Goal: Task Accomplishment & Management: Use online tool/utility

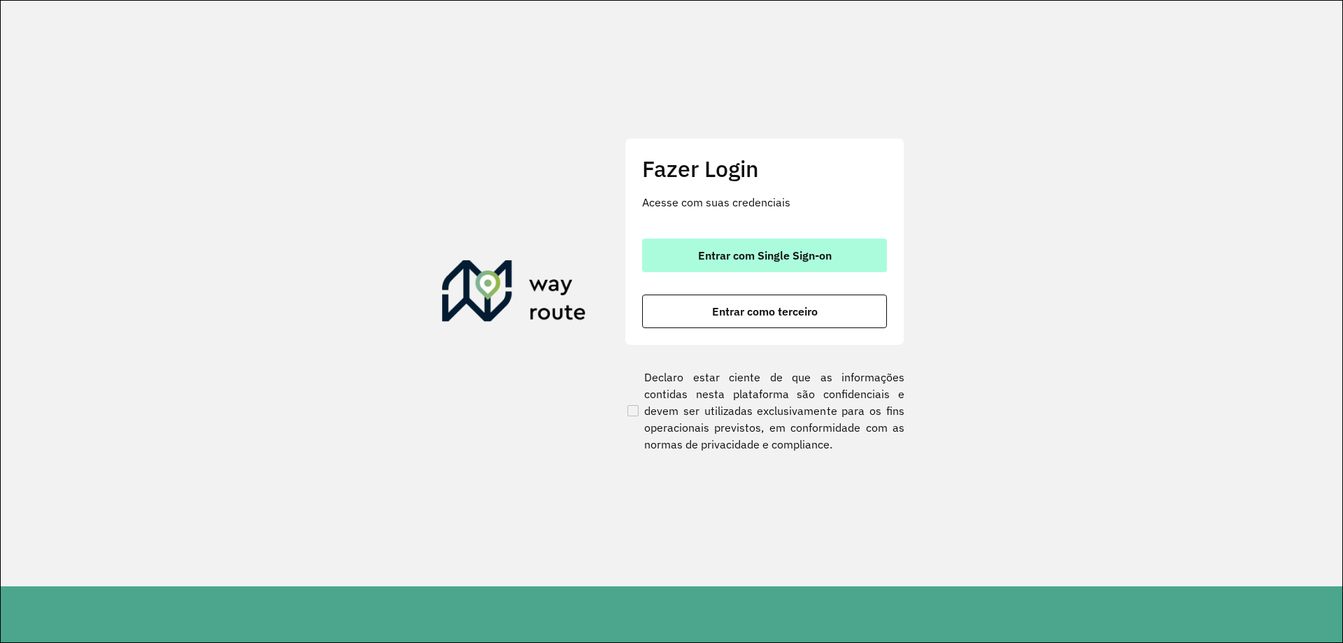
click at [746, 257] on span "Entrar com Single Sign-on" at bounding box center [765, 255] width 134 height 11
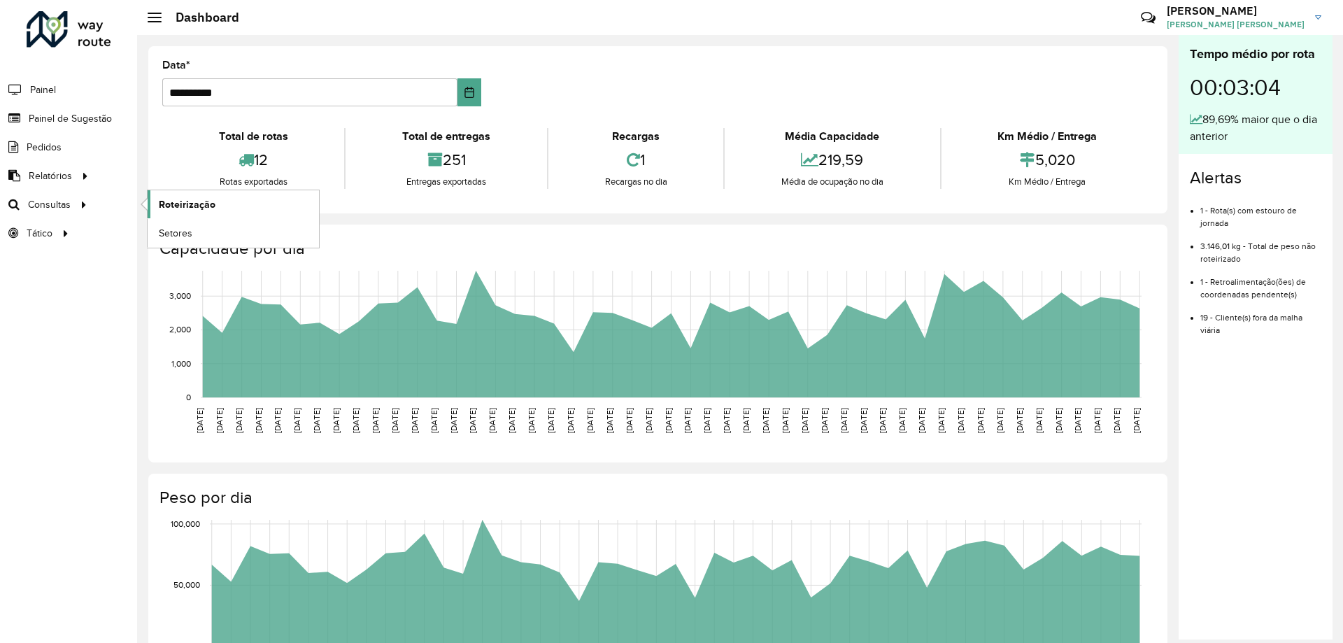
click at [167, 204] on span "Roteirização" at bounding box center [187, 204] width 57 height 15
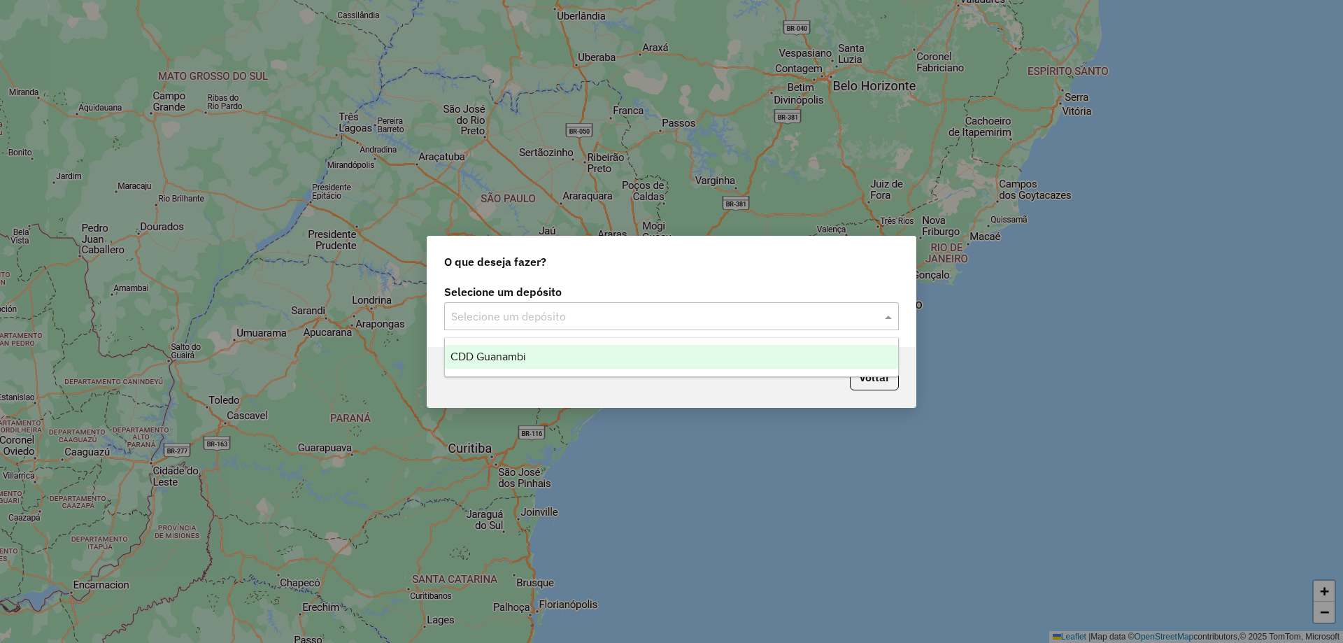
click at [513, 320] on input "text" at bounding box center [657, 317] width 413 height 17
click at [497, 355] on span "CDD Guanambi" at bounding box center [489, 357] width 76 height 12
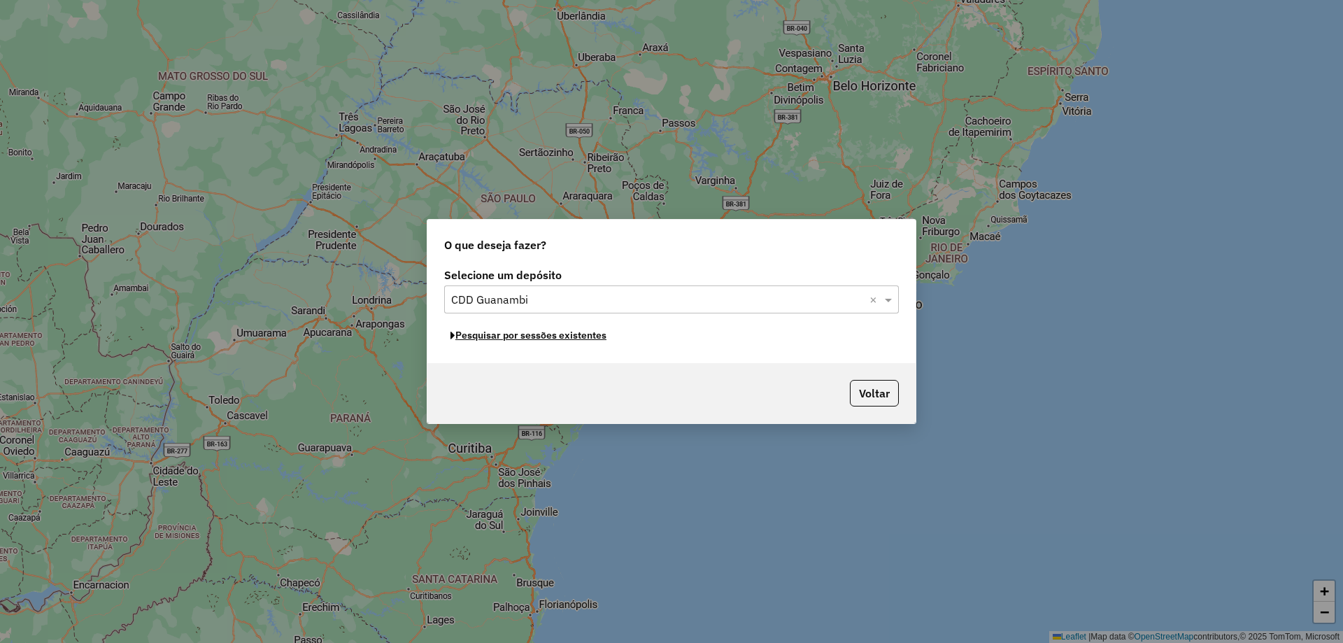
click at [499, 339] on button "Pesquisar por sessões existentes" at bounding box center [528, 336] width 169 height 22
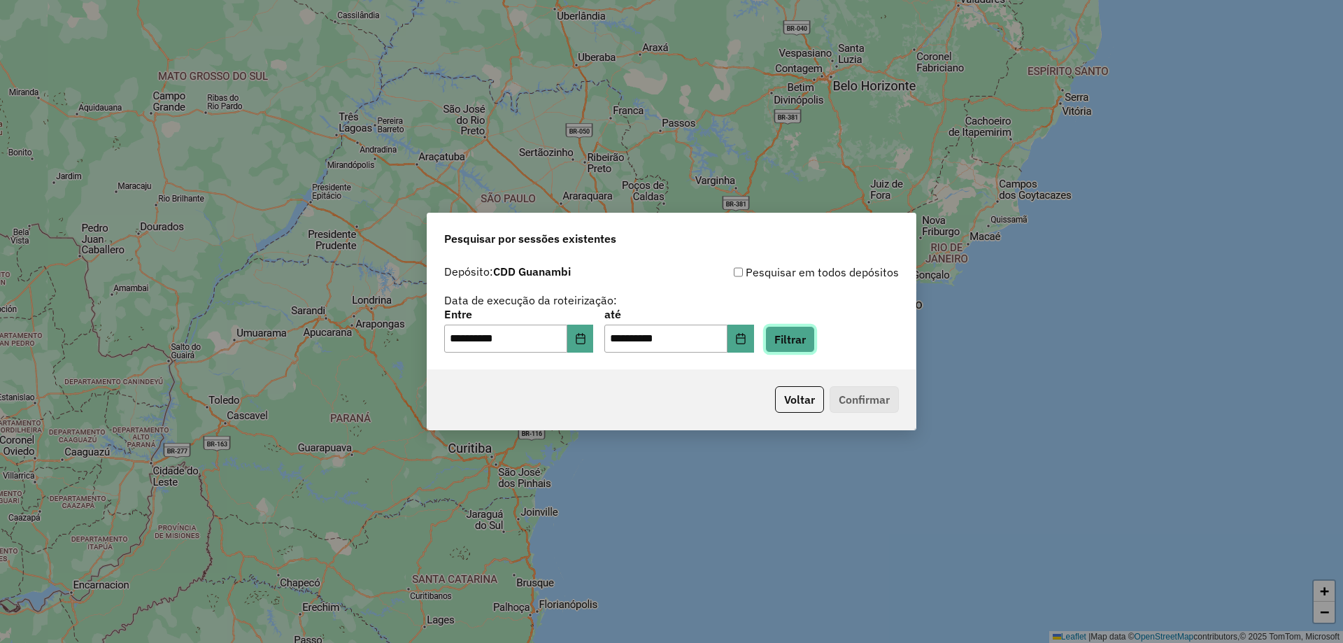
click at [793, 341] on button "Filtrar" at bounding box center [790, 339] width 50 height 27
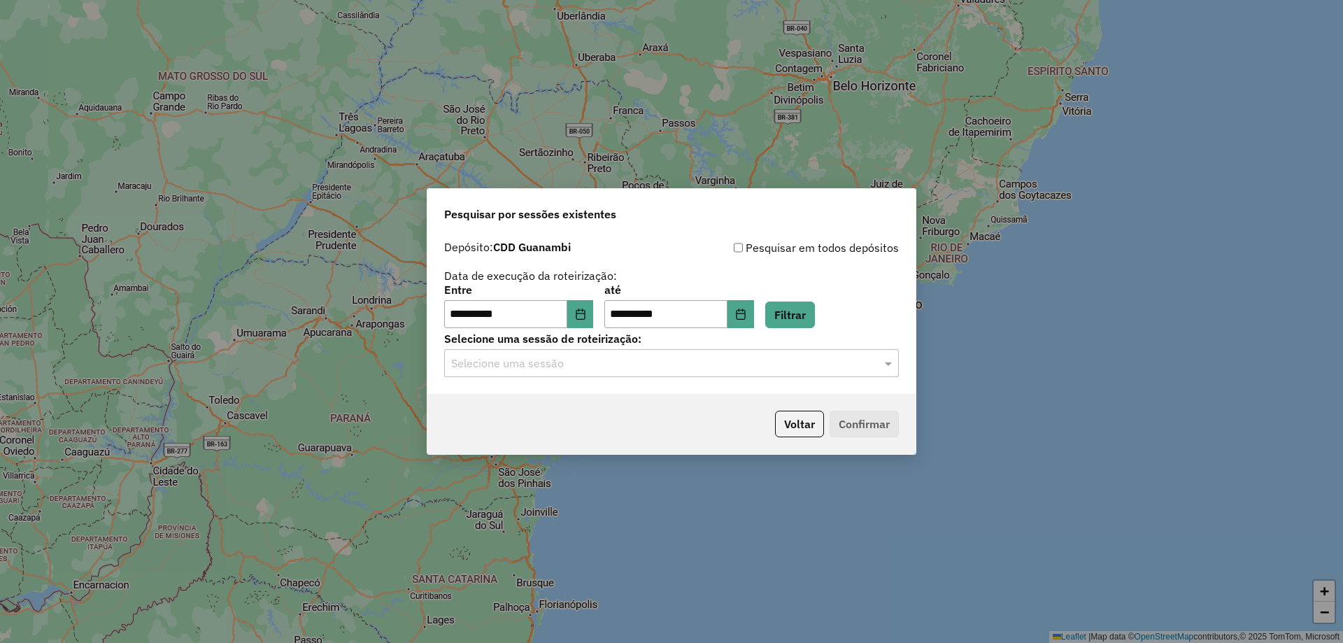
click at [548, 370] on input "text" at bounding box center [657, 363] width 413 height 17
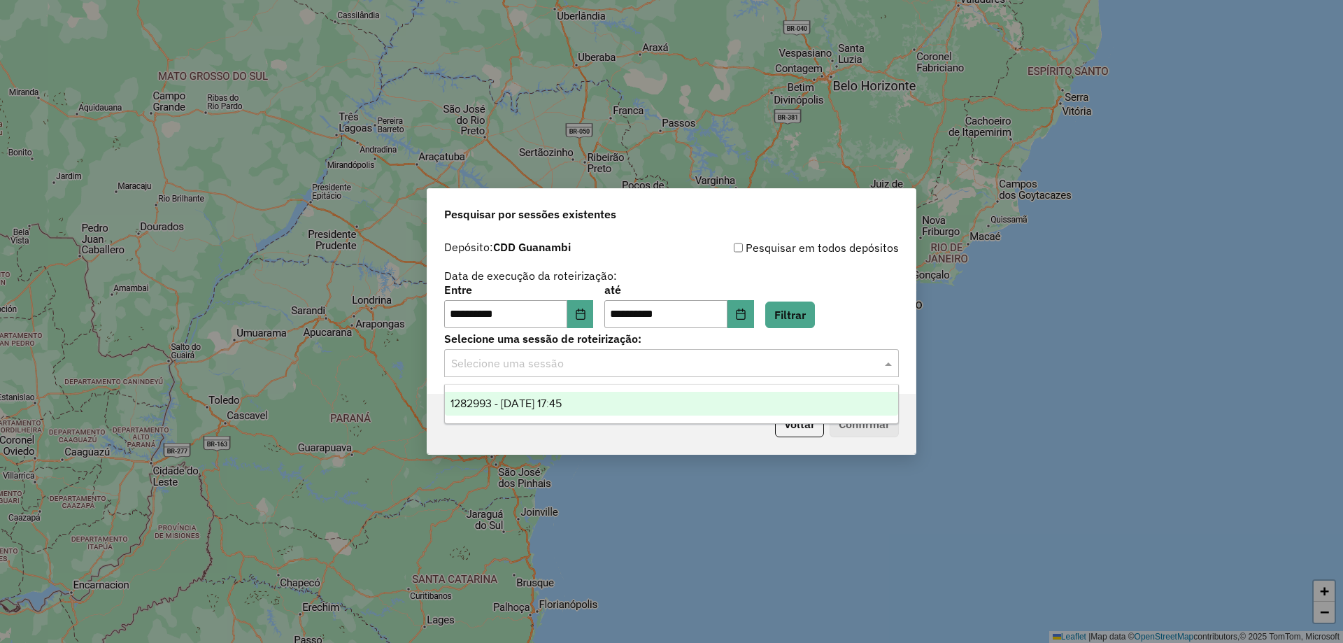
click at [530, 399] on span "1282993 - 26/09/2025 17:45" at bounding box center [506, 403] width 111 height 12
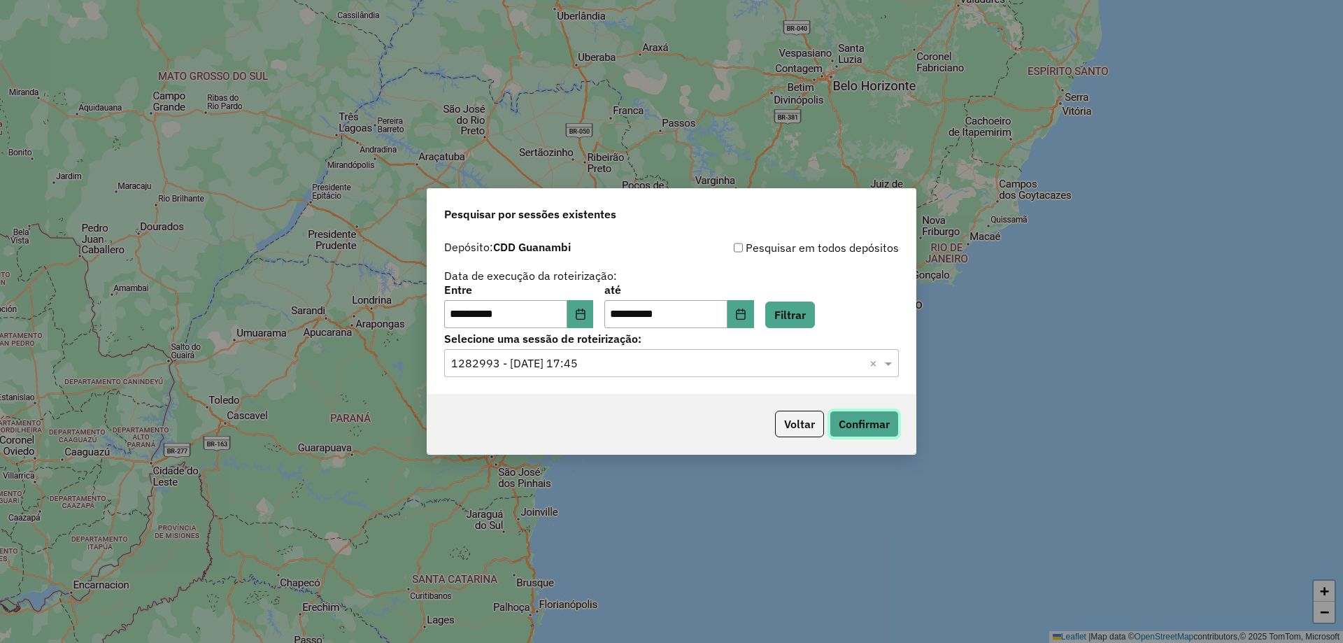
click at [881, 428] on button "Confirmar" at bounding box center [864, 424] width 69 height 27
click at [876, 430] on button "Confirmar" at bounding box center [864, 424] width 69 height 27
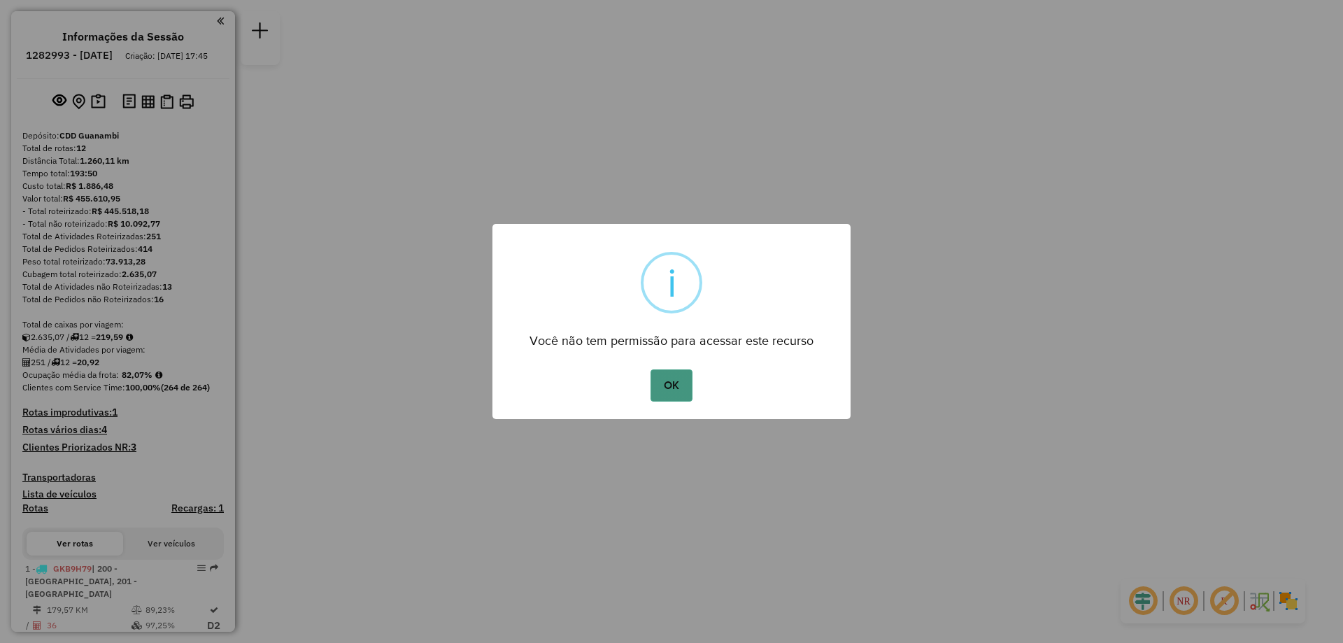
click at [661, 377] on button "OK" at bounding box center [671, 385] width 41 height 32
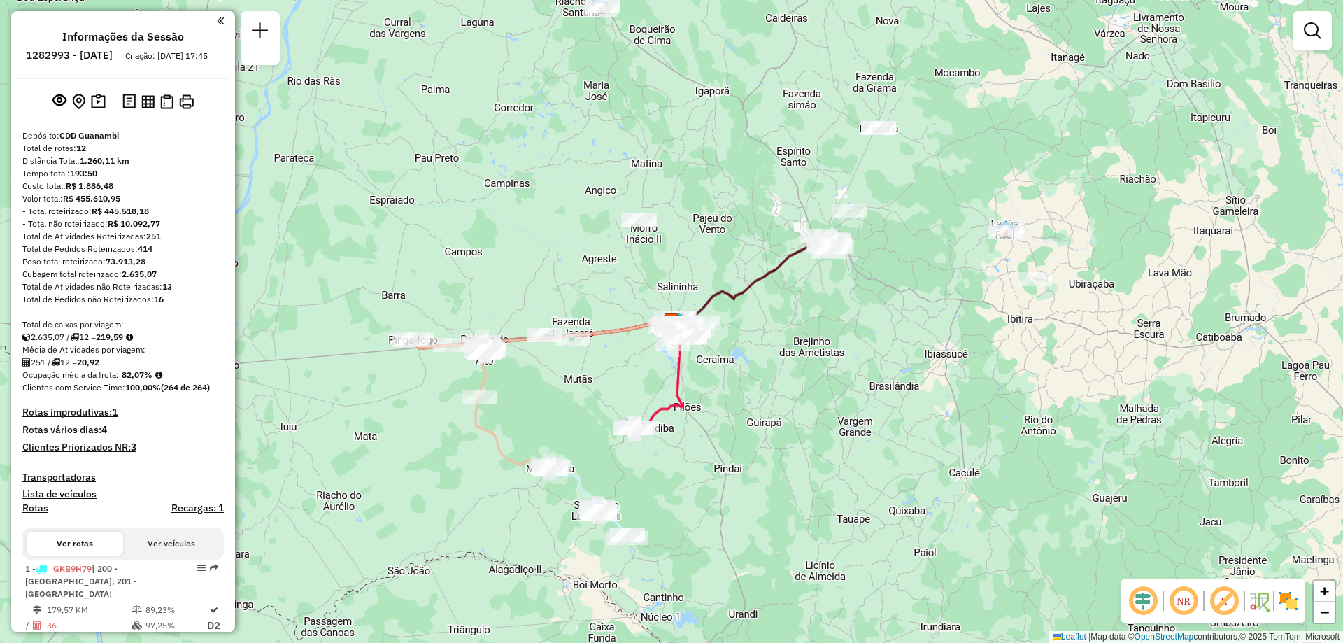
scroll to position [350, 0]
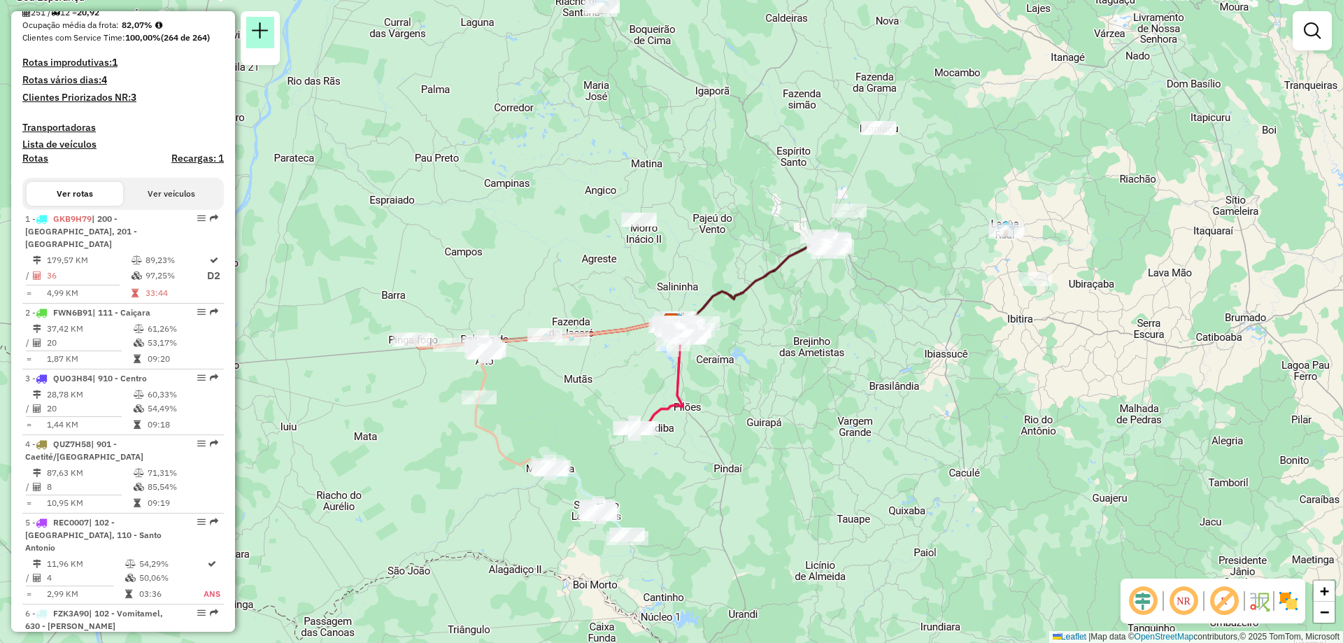
click at [270, 35] on link at bounding box center [260, 32] width 28 height 31
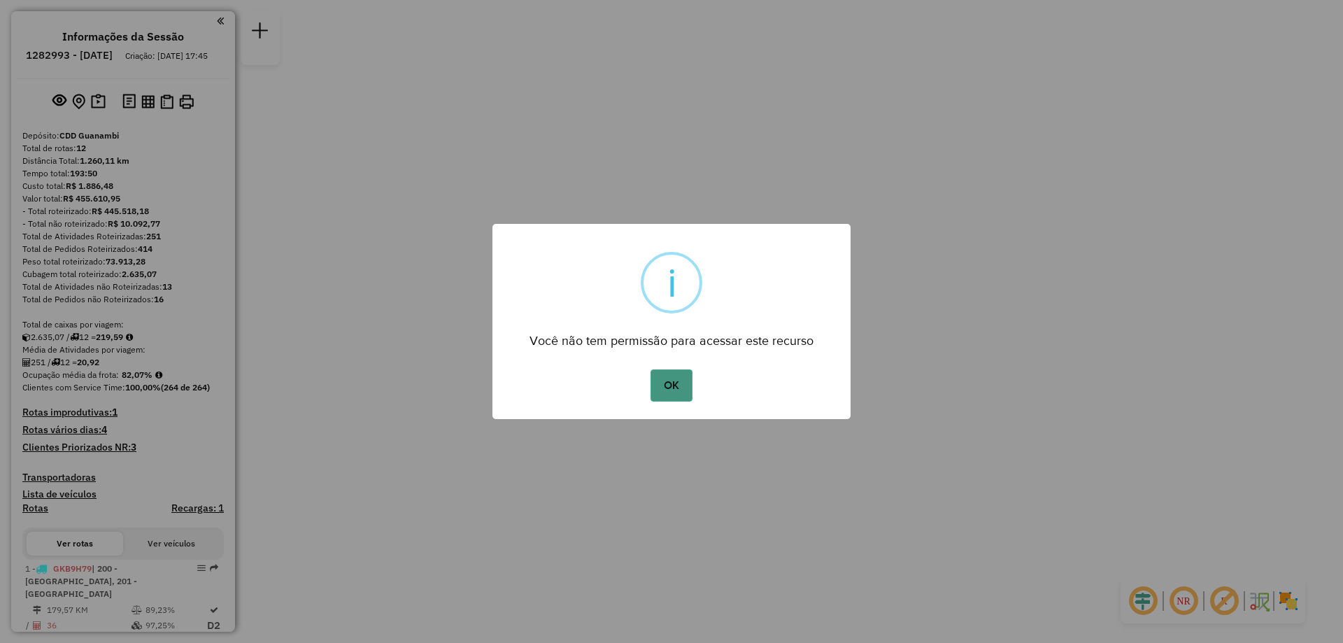
click at [664, 388] on button "OK" at bounding box center [671, 385] width 41 height 32
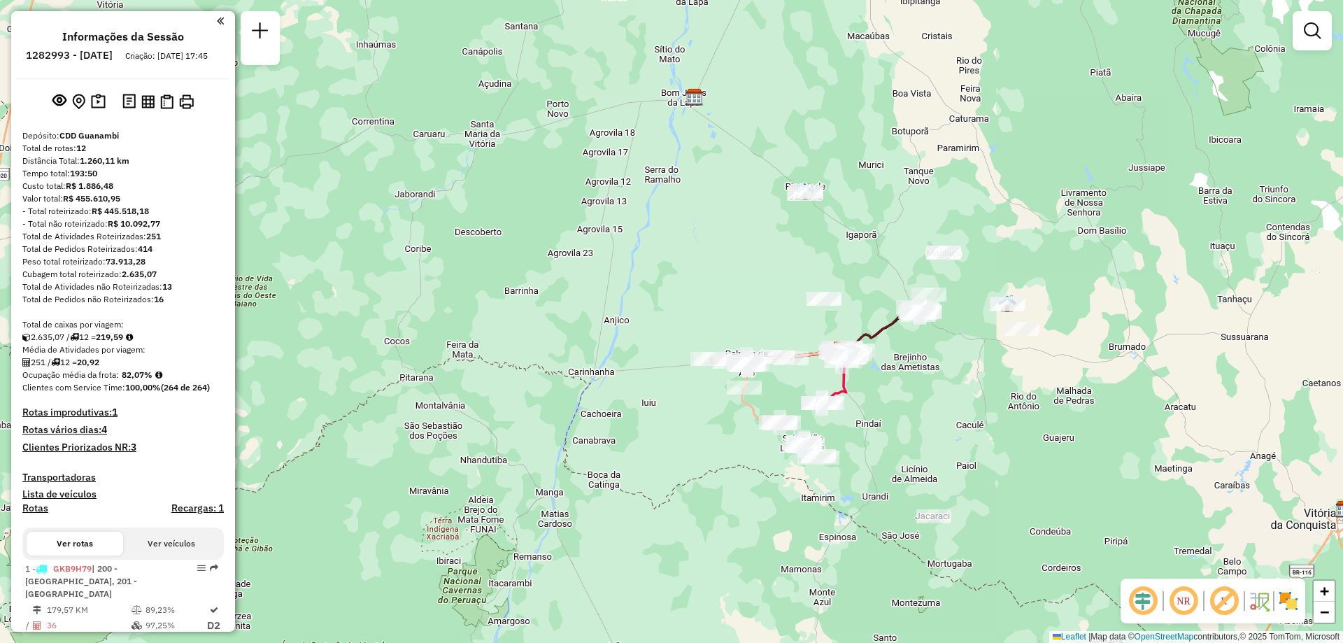
drag, startPoint x: 954, startPoint y: 318, endPoint x: 886, endPoint y: 330, distance: 68.9
click at [886, 330] on icon at bounding box center [880, 330] width 81 height 40
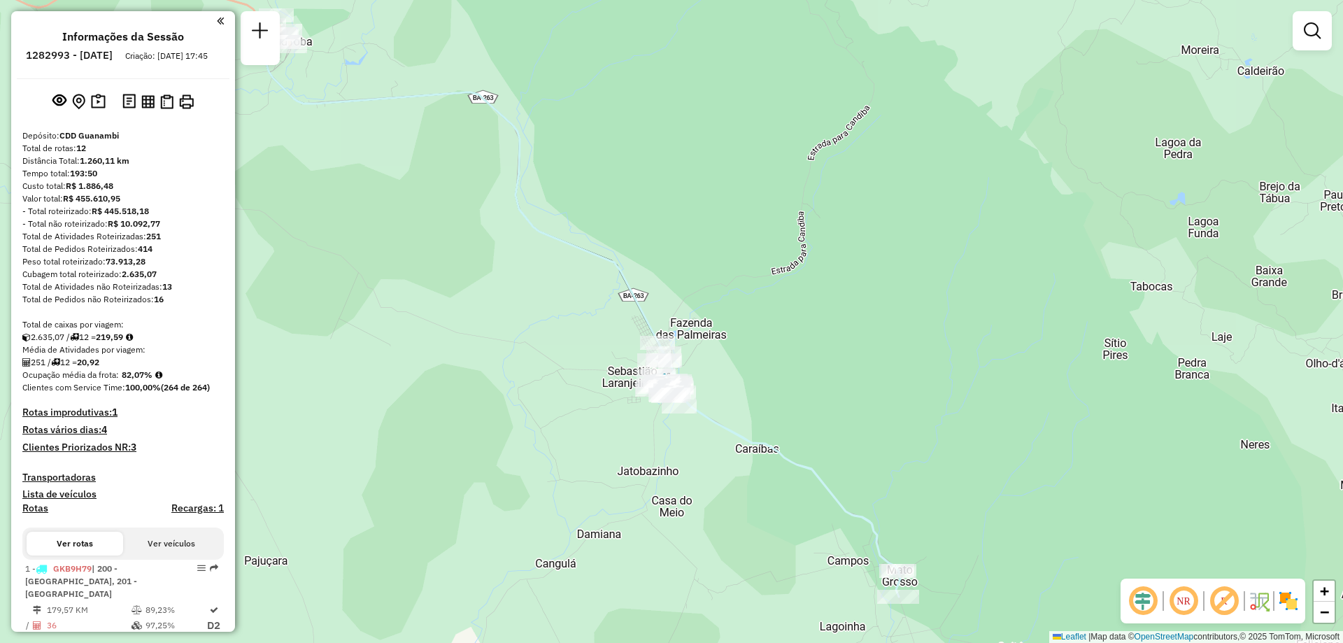
drag, startPoint x: 599, startPoint y: 438, endPoint x: 712, endPoint y: 388, distance: 123.1
click at [712, 388] on div "Janela de atendimento Grade de atendimento Capacidade Transportadoras Veículos …" at bounding box center [671, 321] width 1343 height 643
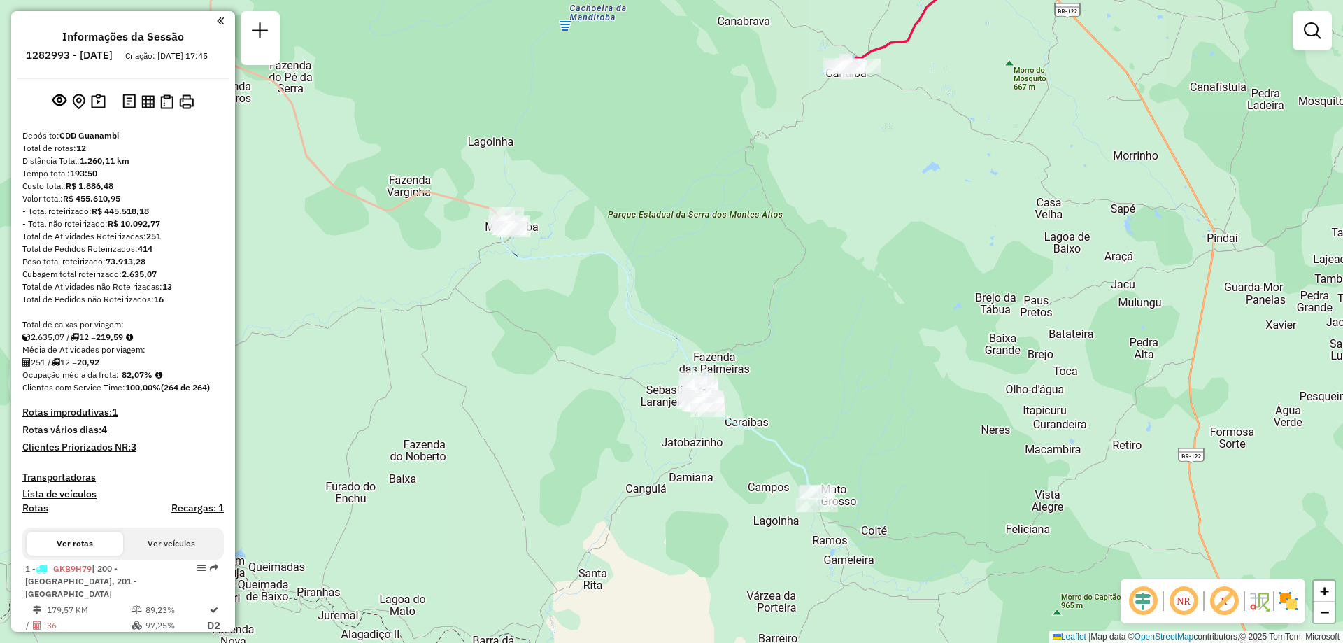
drag, startPoint x: 558, startPoint y: 245, endPoint x: 670, endPoint y: 324, distance: 137.6
click at [670, 323] on icon at bounding box center [456, 165] width 490 height 435
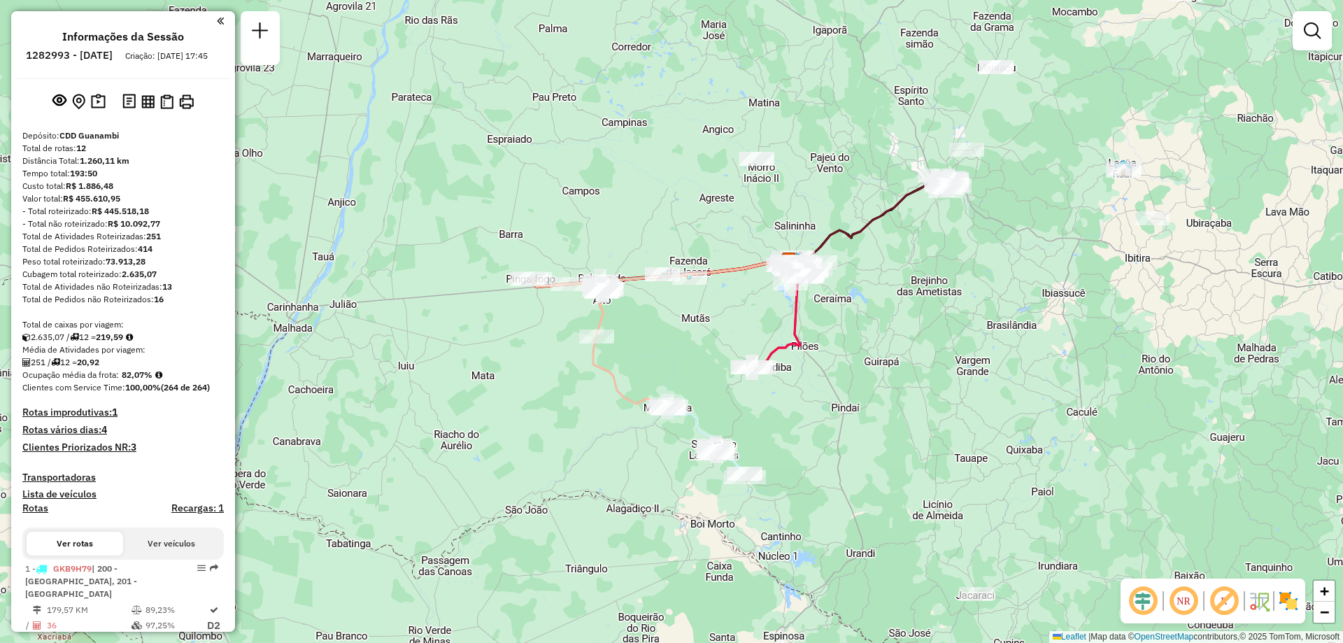
drag, startPoint x: 647, startPoint y: 235, endPoint x: 661, endPoint y: 307, distance: 73.4
click at [661, 307] on div "Janela de atendimento Grade de atendimento Capacidade Transportadoras Veículos …" at bounding box center [671, 321] width 1343 height 643
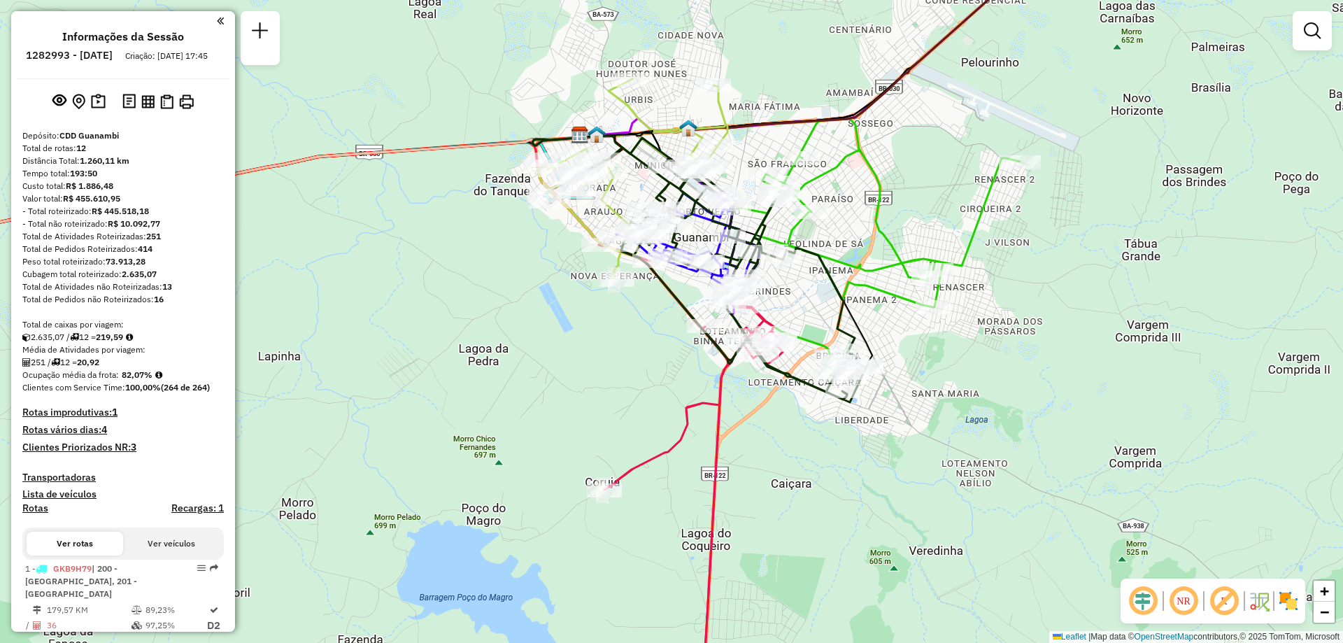
drag, startPoint x: 923, startPoint y: 188, endPoint x: 931, endPoint y: 119, distance: 69.1
click at [931, 119] on div "Janela de atendimento Grade de atendimento Capacidade Transportadoras Veículos …" at bounding box center [671, 321] width 1343 height 643
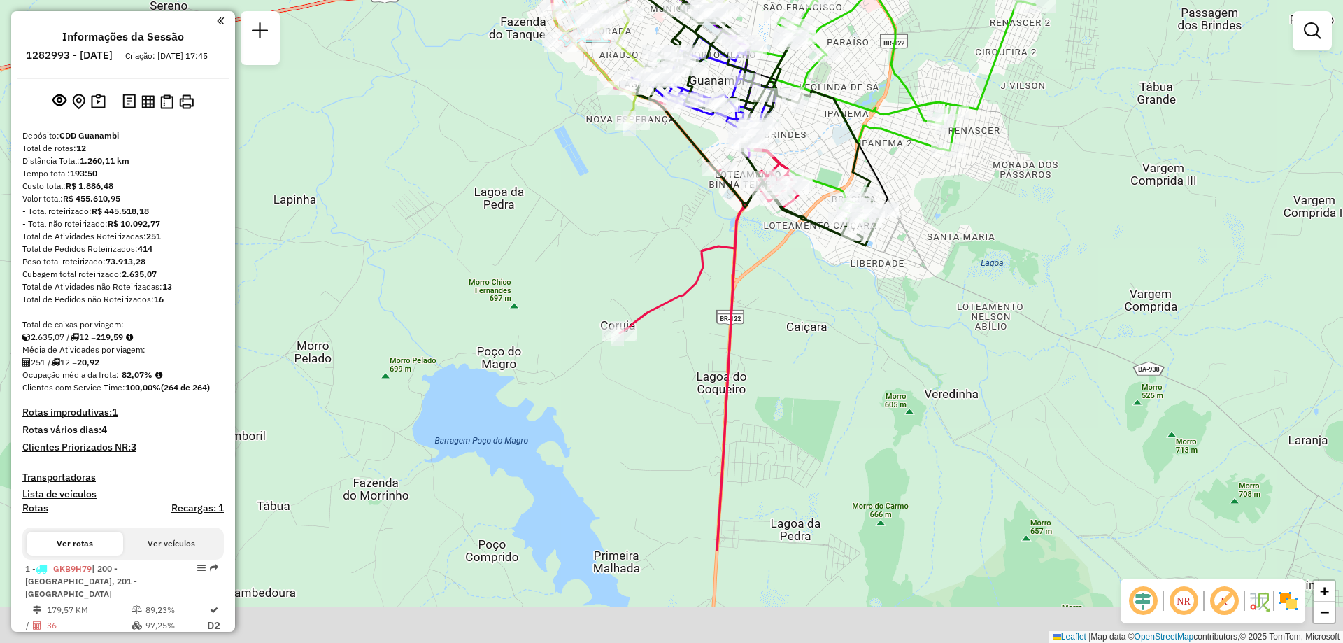
drag, startPoint x: 812, startPoint y: 430, endPoint x: 837, endPoint y: 197, distance: 234.3
click at [837, 197] on div "Rota 2 - Placa FWN6B91 40700650 - FRANCISCO GALDINO Janela de atendimento Grade…" at bounding box center [671, 321] width 1343 height 643
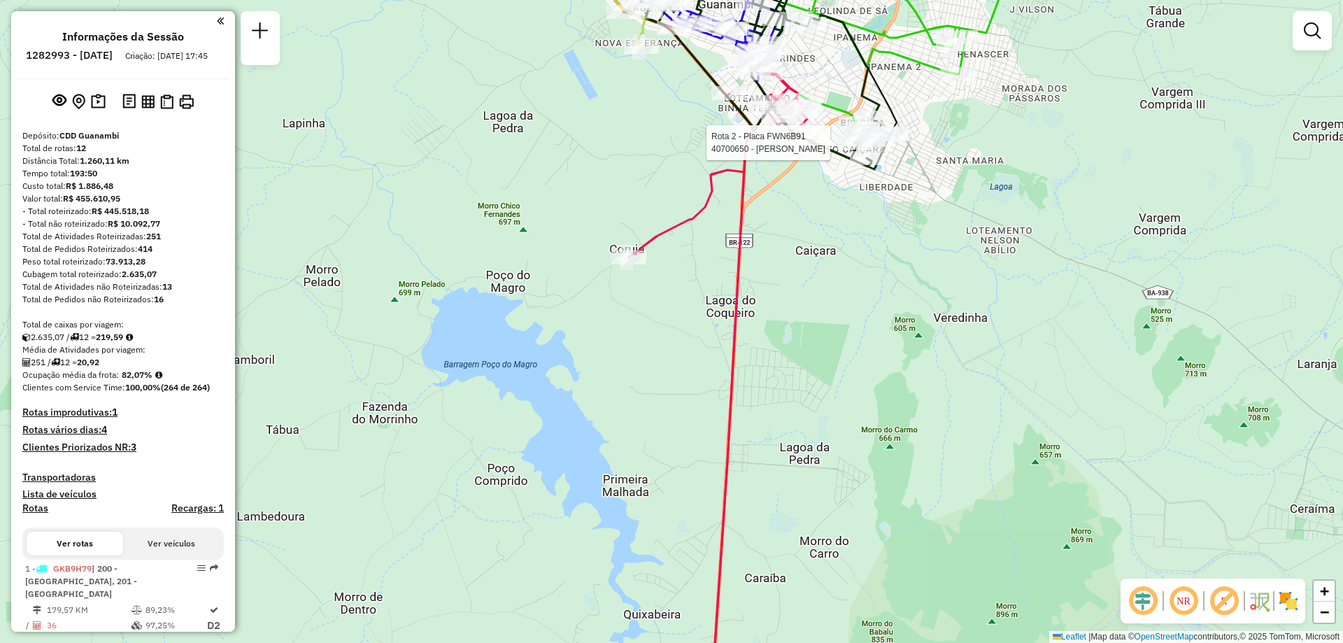
drag, startPoint x: 765, startPoint y: 428, endPoint x: 840, endPoint y: 117, distance: 320.2
click at [840, 117] on div "Rota 2 - Placa FWN6B91 40700650 - FRANCISCO GALDINO Janela de atendimento Grade…" at bounding box center [671, 321] width 1343 height 643
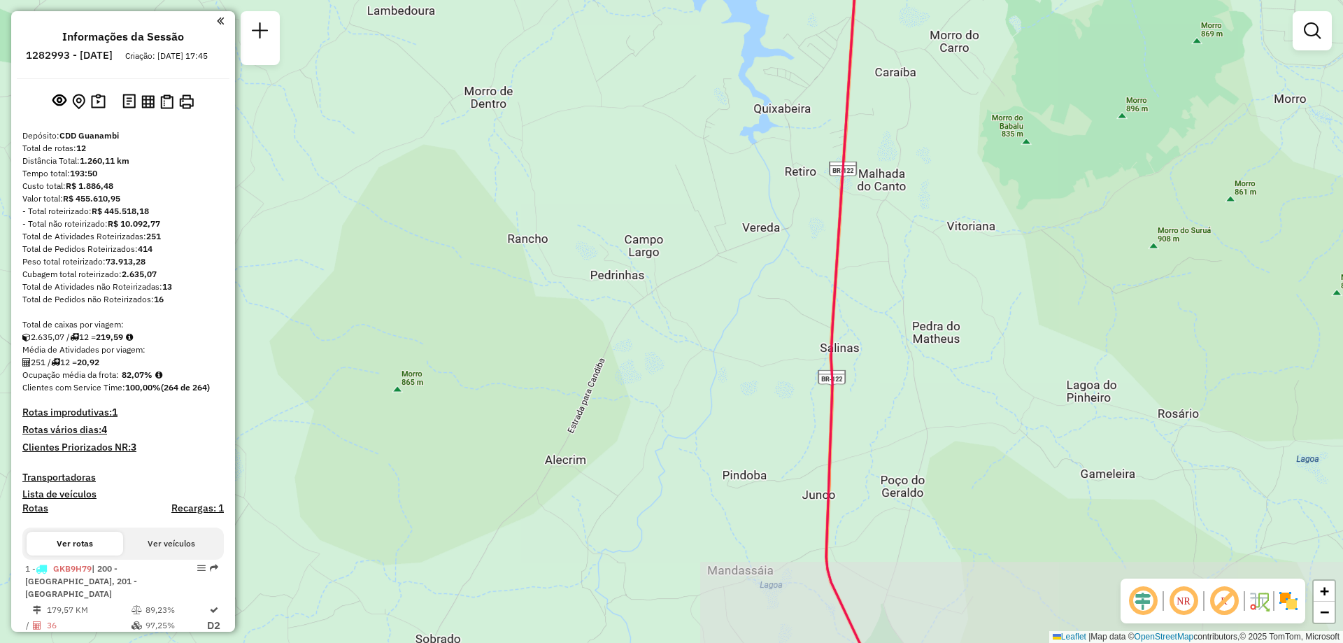
drag, startPoint x: 754, startPoint y: 425, endPoint x: 847, endPoint y: 173, distance: 268.5
click at [847, 174] on div "Rota 2 - Placa FWN6B91 40700650 - FRANCISCO GALDINO Janela de atendimento Grade…" at bounding box center [671, 321] width 1343 height 643
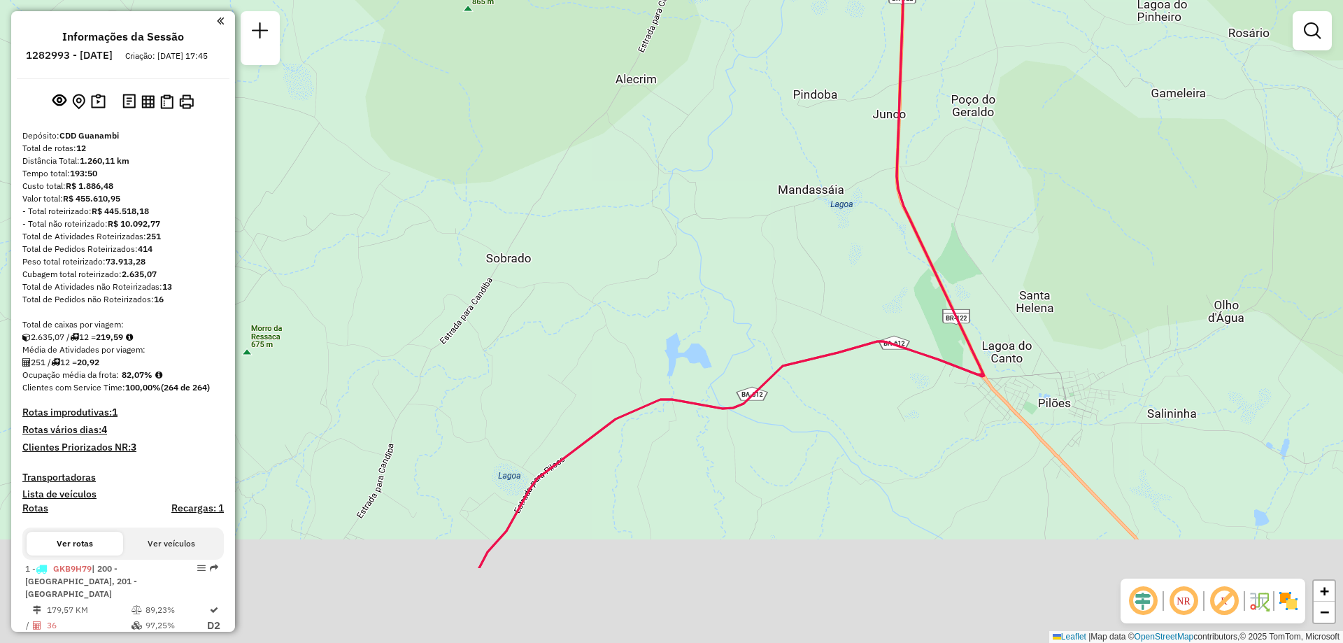
drag, startPoint x: 831, startPoint y: 348, endPoint x: 812, endPoint y: 287, distance: 64.2
click at [813, 290] on icon at bounding box center [731, 182] width 505 height 772
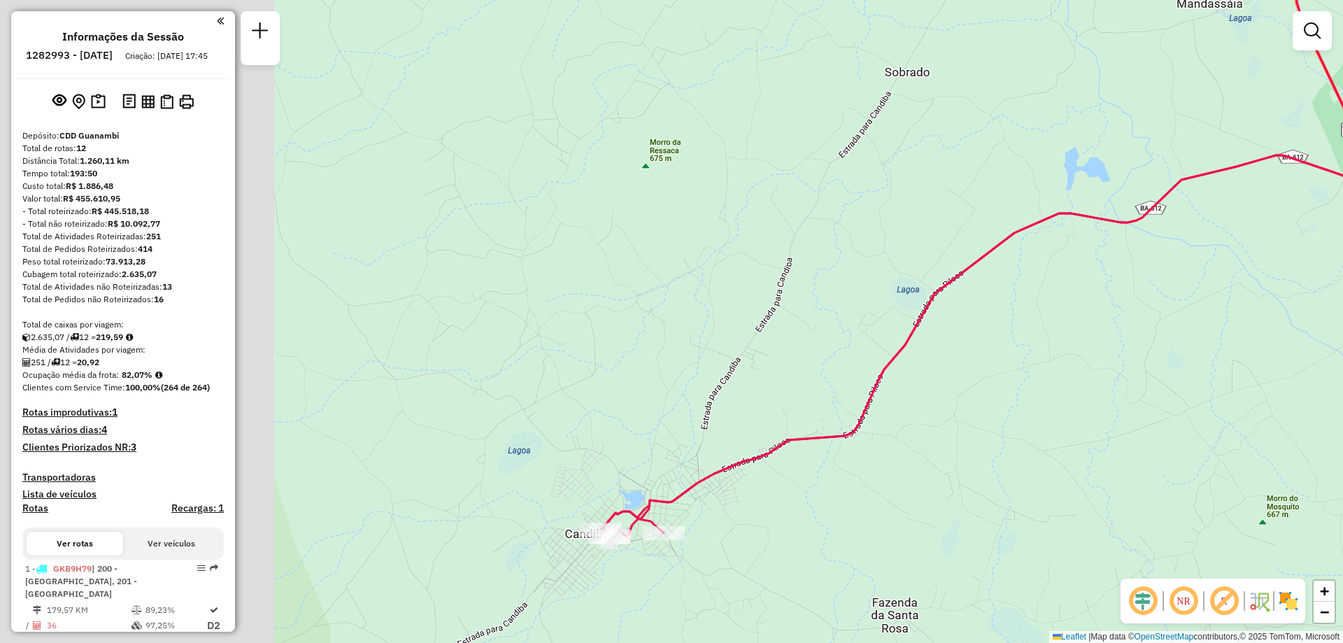
drag, startPoint x: 661, startPoint y: 392, endPoint x: 1173, endPoint y: 278, distance: 523.9
click at [1172, 278] on div "Rota 2 - Placa FWN6B91 40700650 - FRANCISCO GALDINO Janela de atendimento Grade…" at bounding box center [671, 321] width 1343 height 643
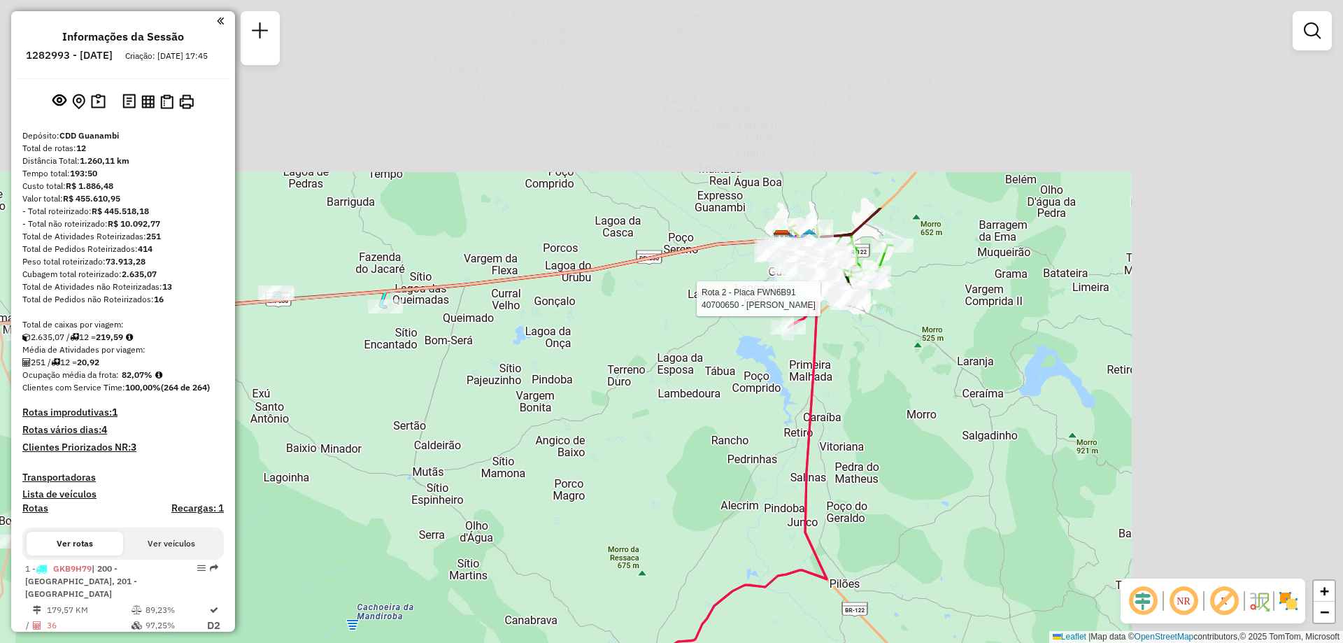
drag, startPoint x: 1106, startPoint y: 260, endPoint x: 722, endPoint y: 549, distance: 480.1
click at [722, 549] on div "Rota 2 - Placa FWN6B91 40700650 - FRANCISCO GALDINO Janela de atendimento Grade…" at bounding box center [671, 321] width 1343 height 643
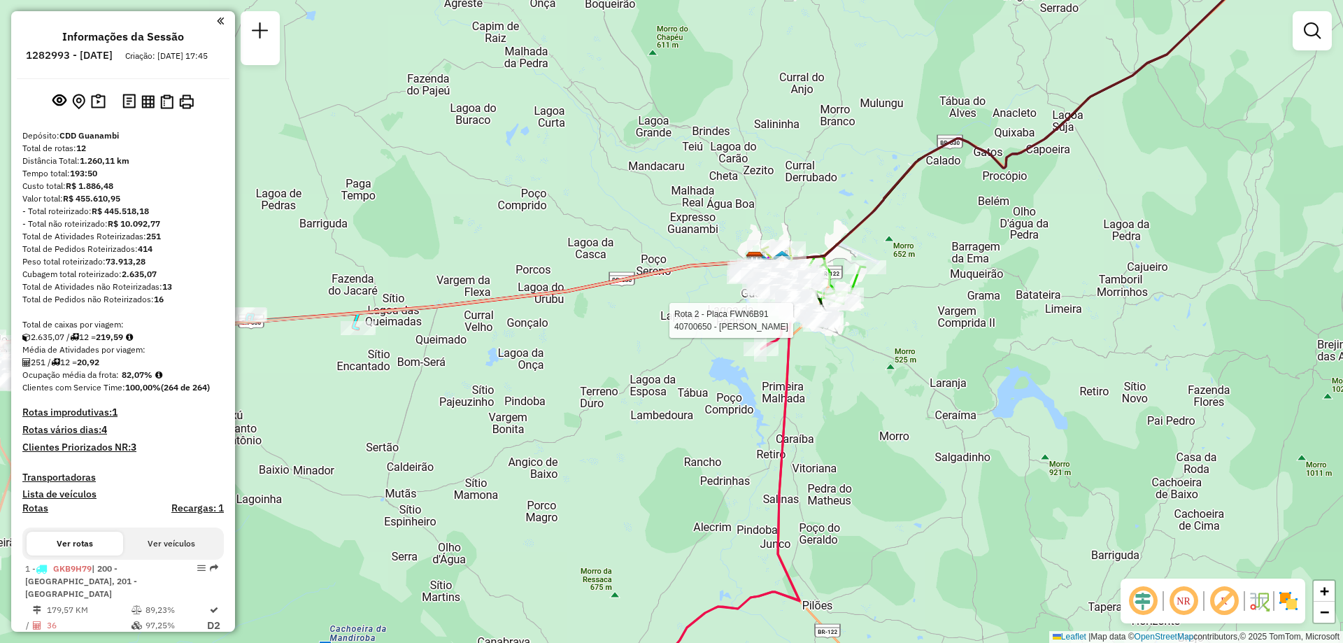
scroll to position [210, 0]
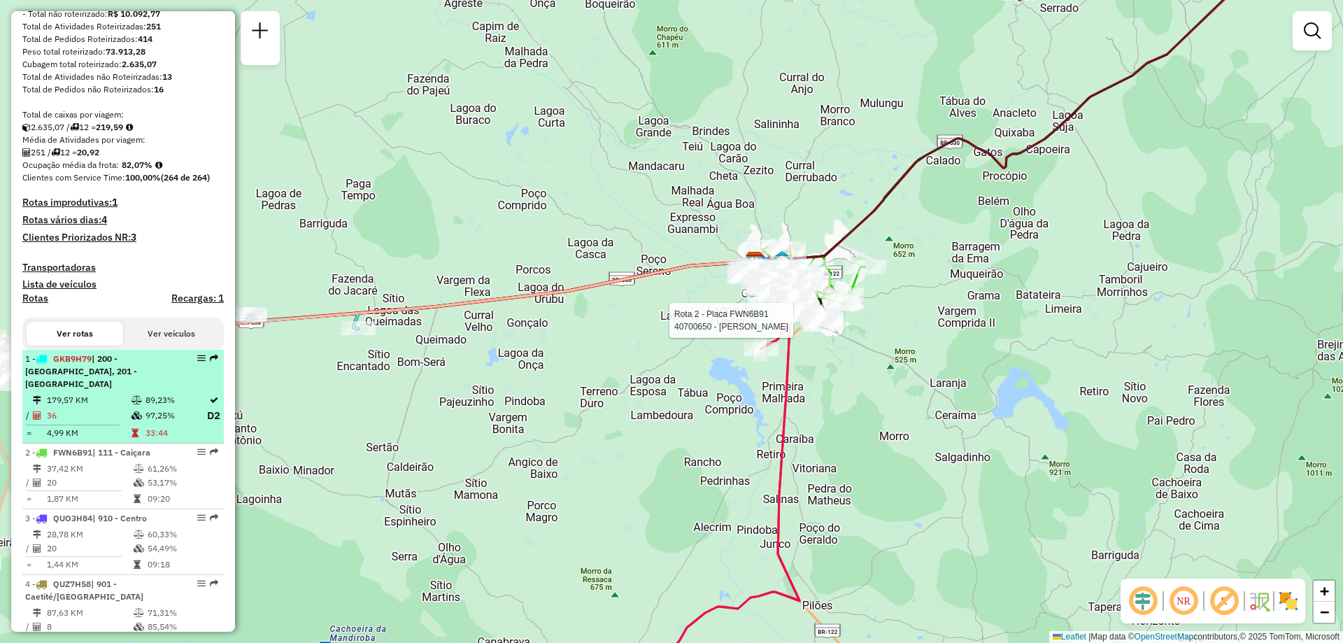
click at [108, 415] on td "36" at bounding box center [88, 415] width 85 height 17
select select "**********"
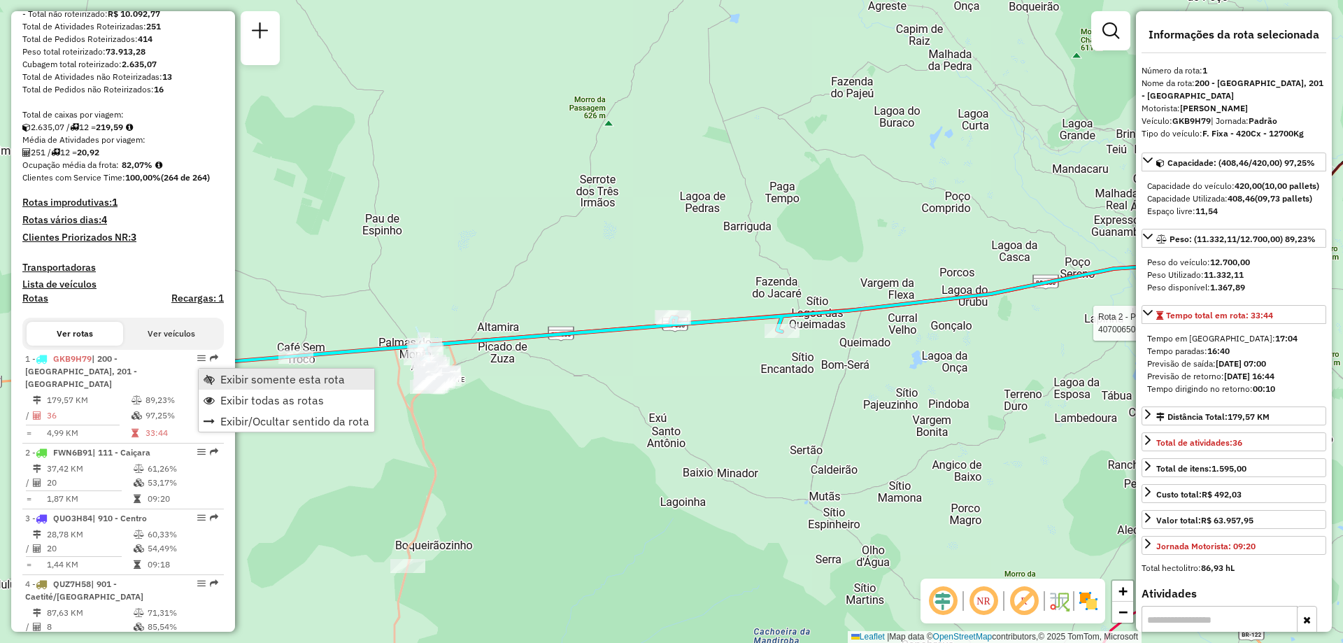
click at [225, 376] on span "Exibir somente esta rota" at bounding box center [282, 379] width 125 height 11
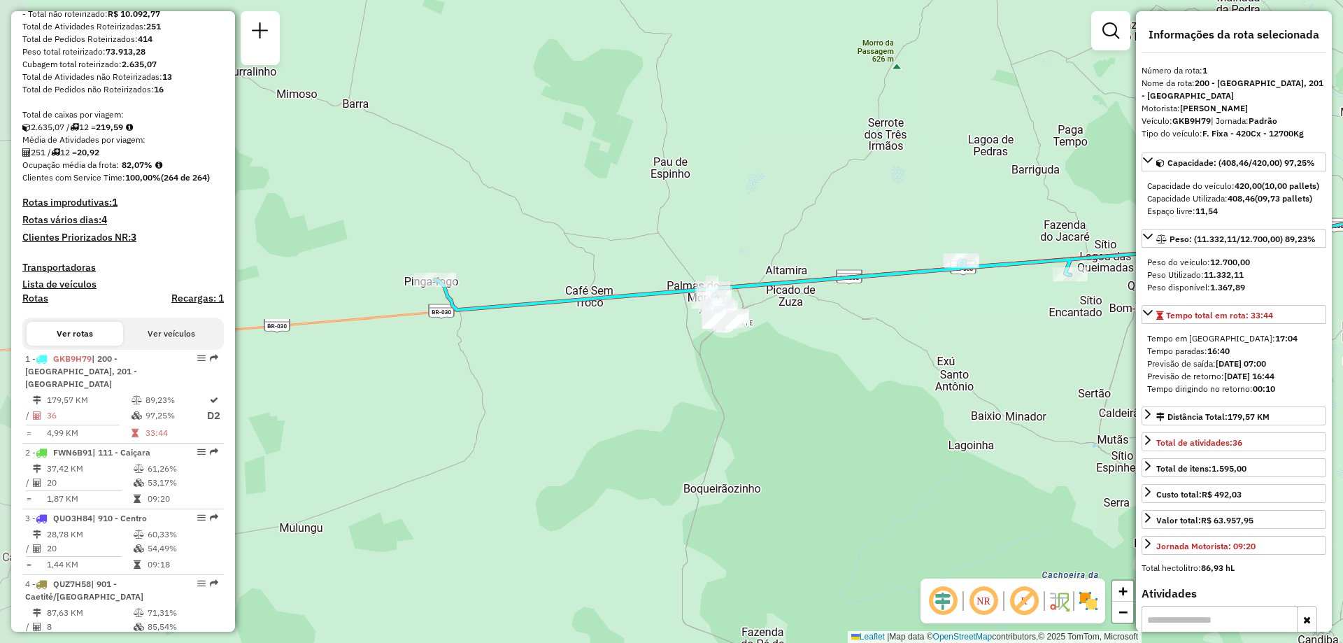
drag, startPoint x: 710, startPoint y: 360, endPoint x: 844, endPoint y: 327, distance: 138.3
click at [844, 327] on div "Janela de atendimento Grade de atendimento Capacidade Transportadoras Veículos …" at bounding box center [671, 321] width 1343 height 643
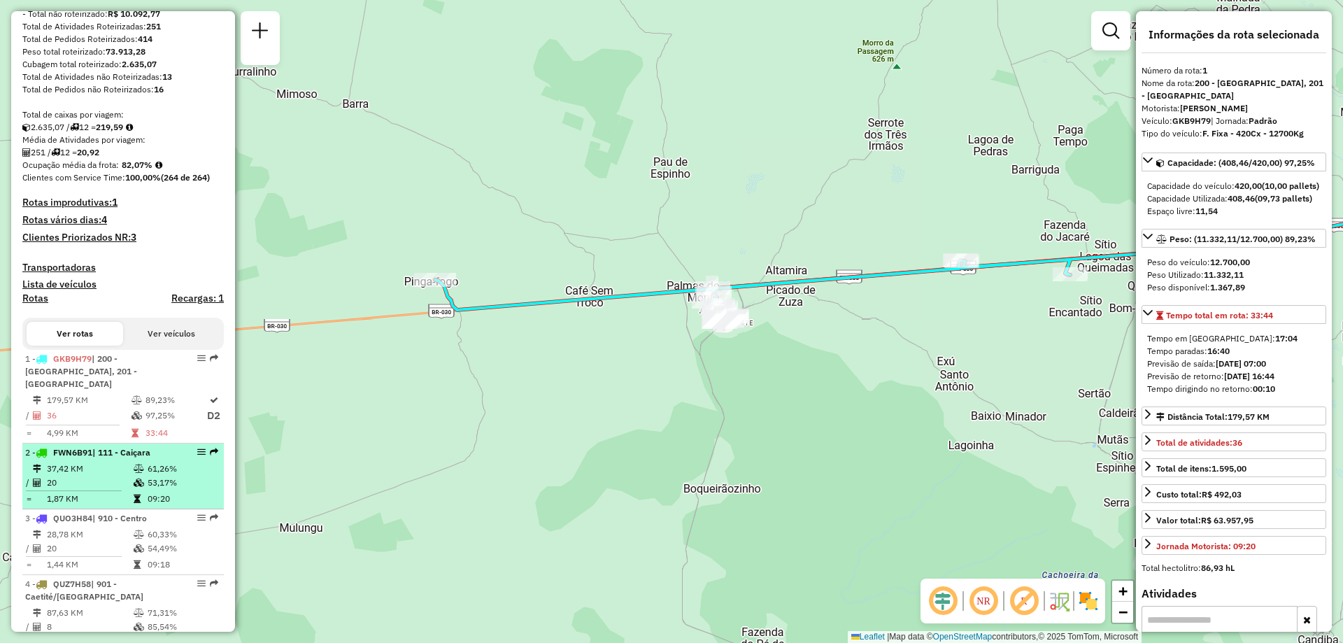
click at [142, 486] on td at bounding box center [140, 483] width 14 height 14
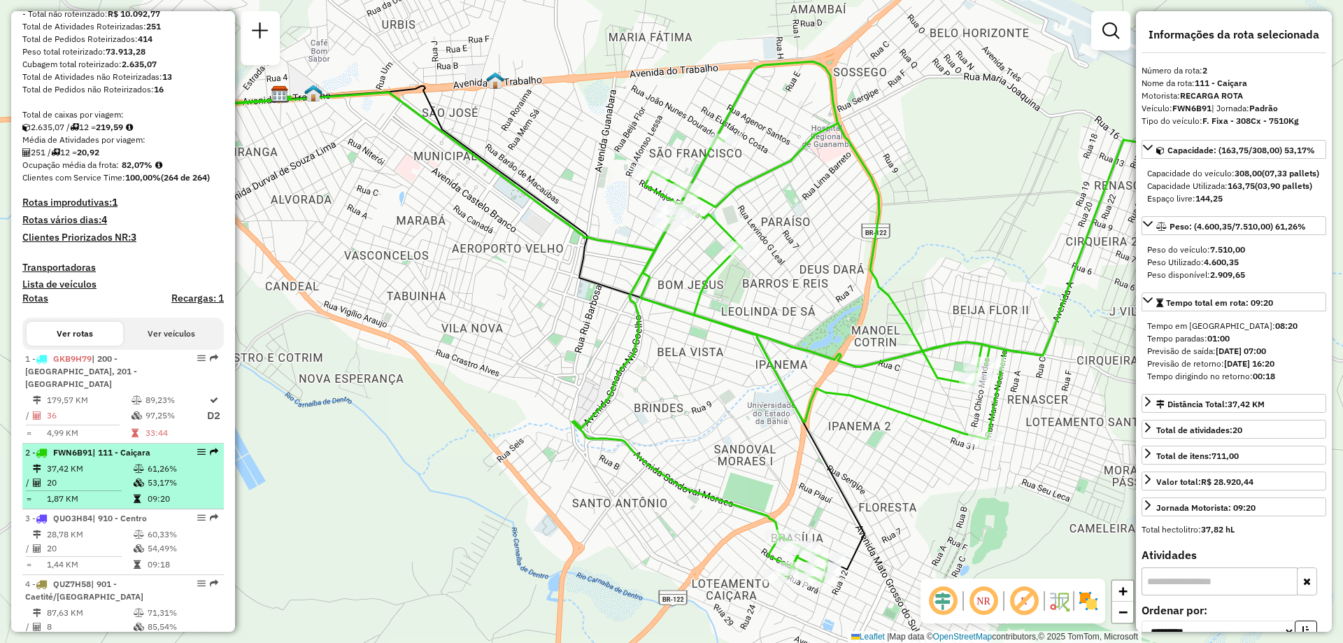
scroll to position [350, 0]
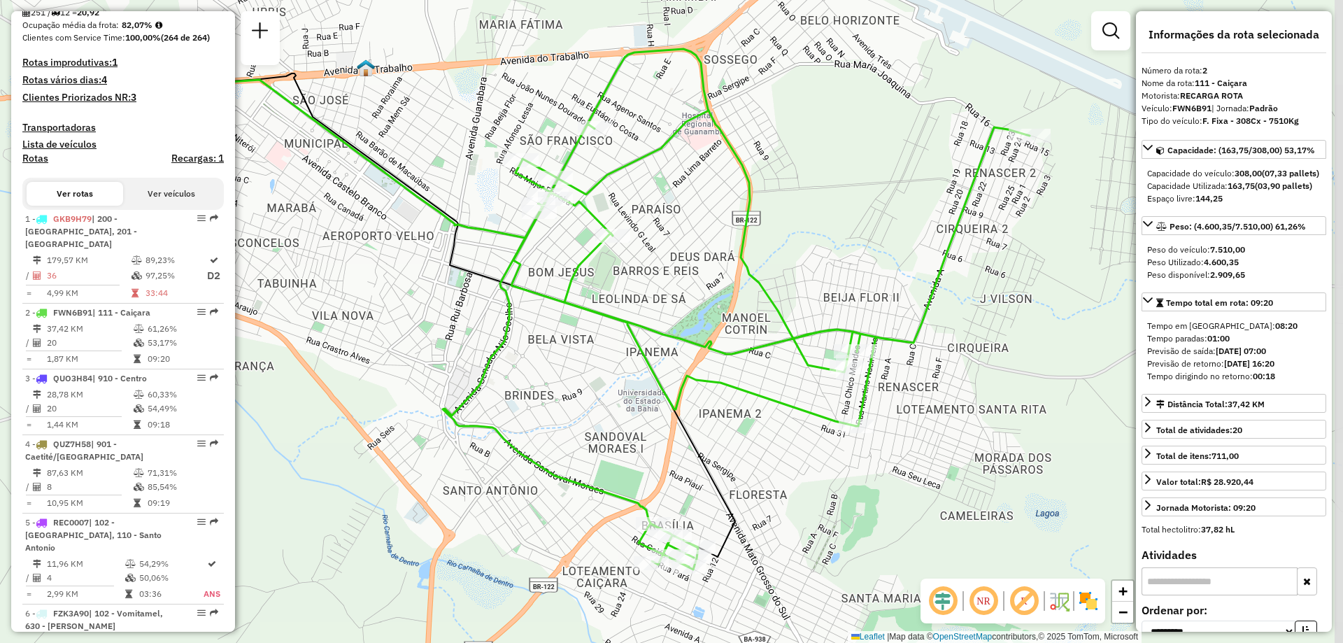
drag, startPoint x: 823, startPoint y: 395, endPoint x: 783, endPoint y: 388, distance: 40.4
click at [783, 388] on div "Janela de atendimento Grade de atendimento Capacidade Transportadoras Veículos …" at bounding box center [671, 321] width 1343 height 643
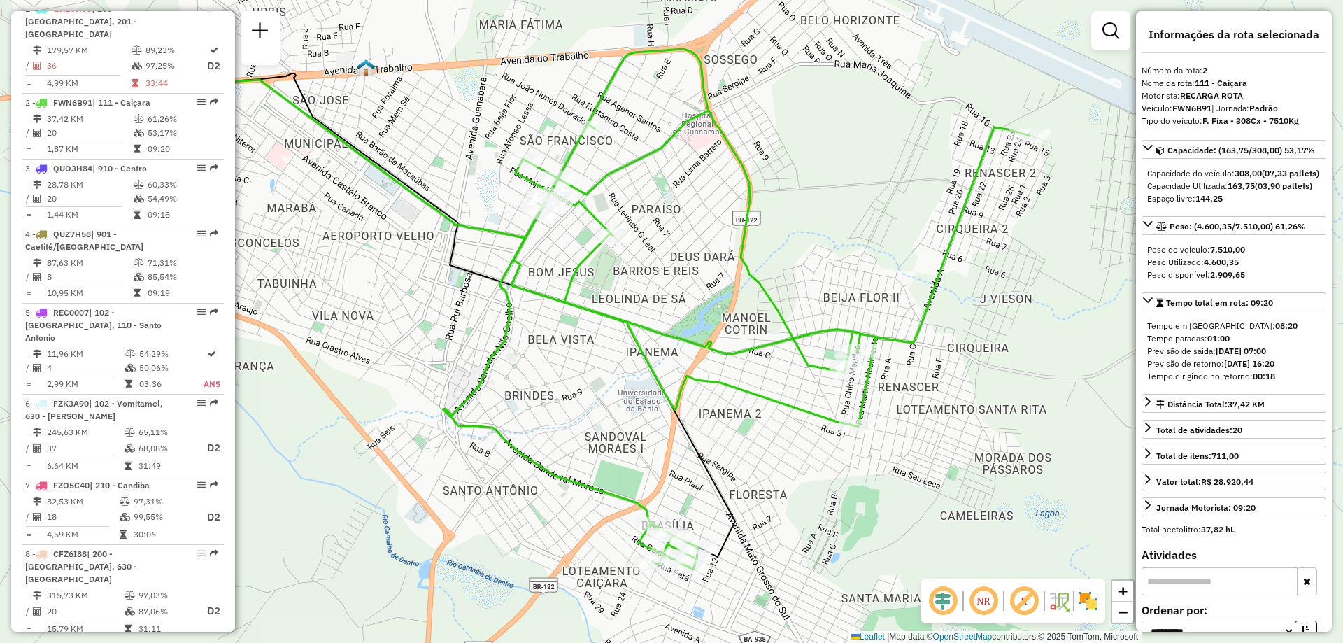
scroll to position [280, 0]
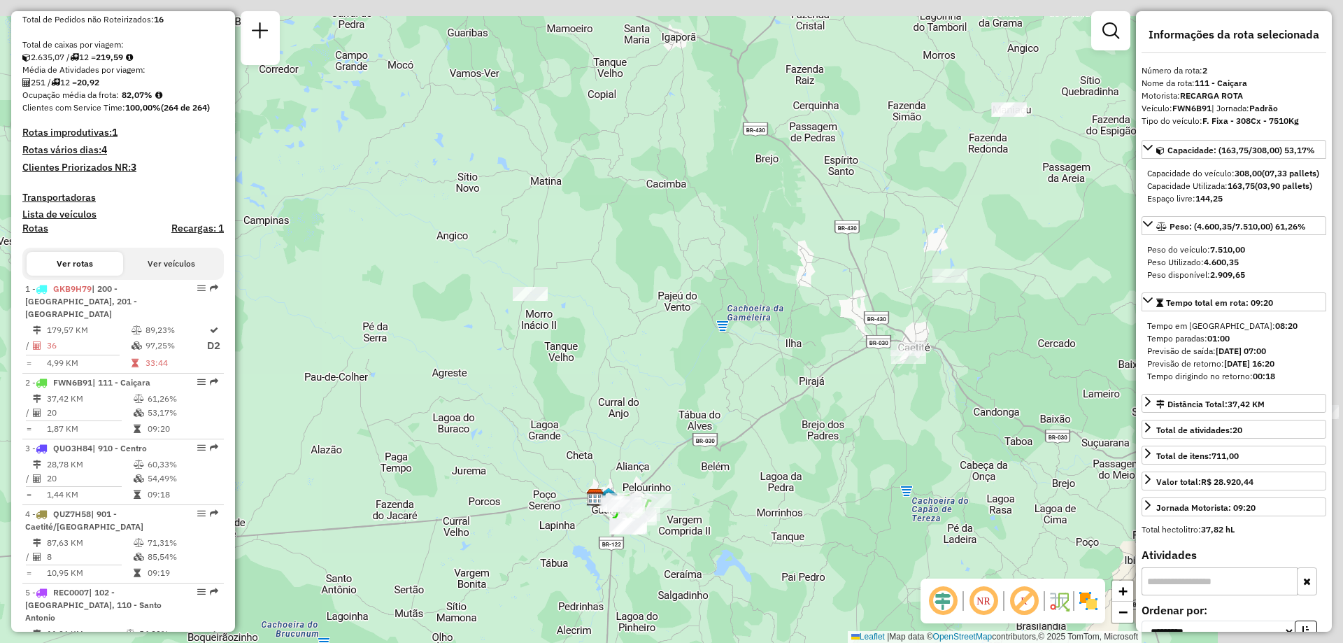
drag, startPoint x: 939, startPoint y: 271, endPoint x: 635, endPoint y: 415, distance: 336.5
click at [635, 415] on div "Janela de atendimento Grade de atendimento Capacidade Transportadoras Veículos …" at bounding box center [671, 321] width 1343 height 643
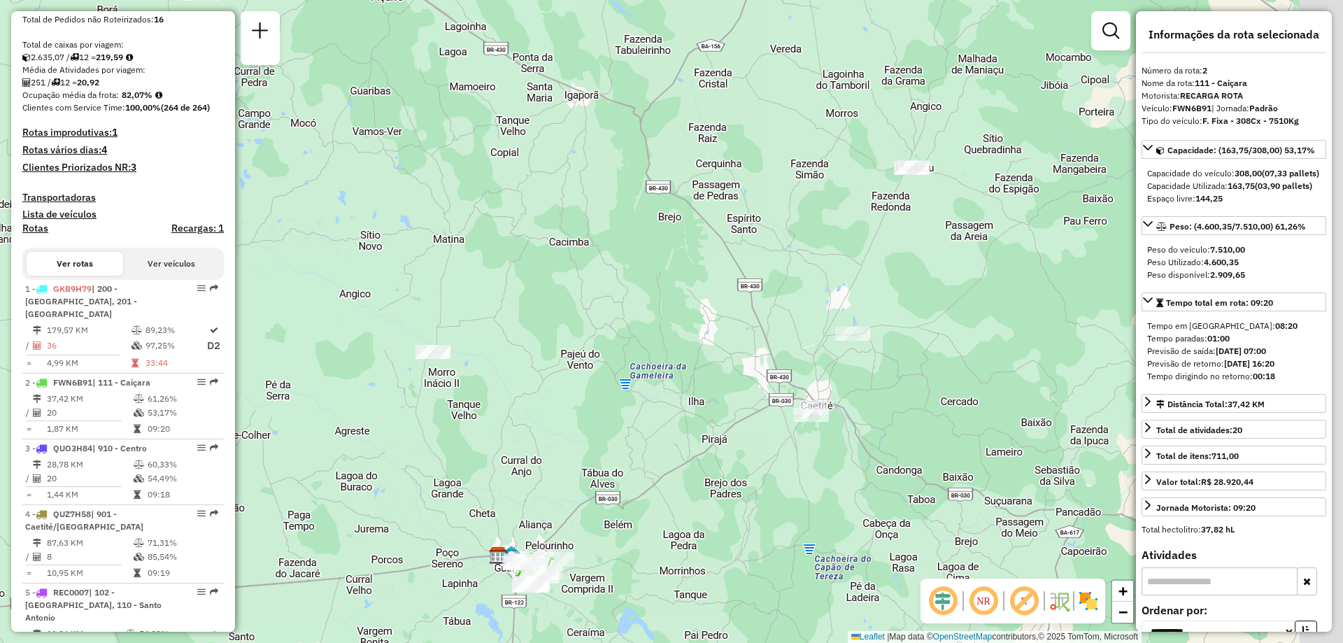
drag, startPoint x: 935, startPoint y: 375, endPoint x: 924, endPoint y: 380, distance: 12.2
click at [924, 380] on div "Janela de atendimento Grade de atendimento Capacidade Transportadoras Veículos …" at bounding box center [671, 321] width 1343 height 643
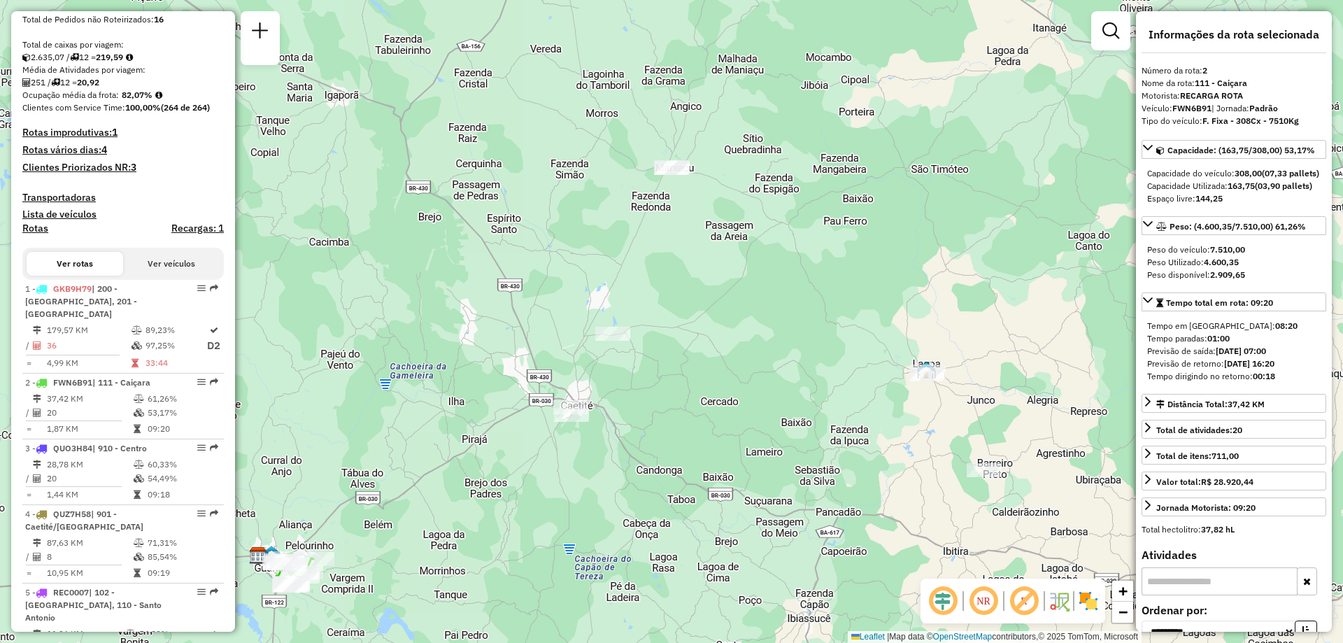
drag, startPoint x: 836, startPoint y: 330, endPoint x: 675, endPoint y: 363, distance: 165.1
click at [675, 363] on div "Janela de atendimento Grade de atendimento Capacidade Transportadoras Veículos …" at bounding box center [671, 321] width 1343 height 643
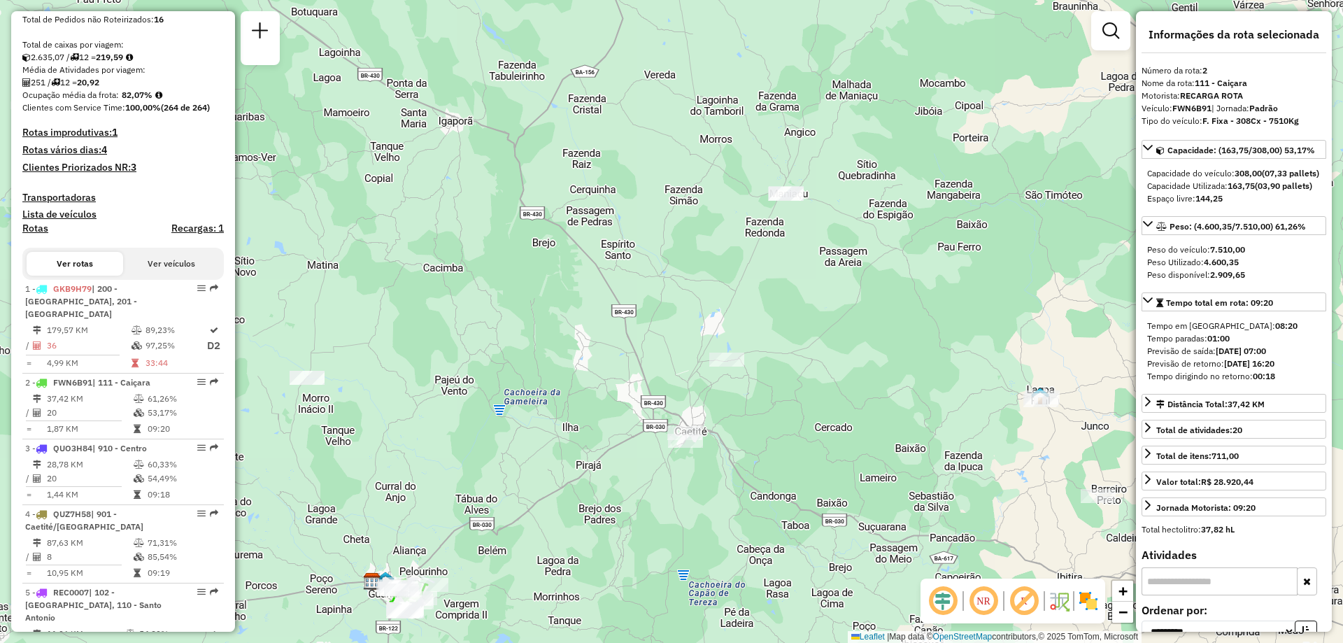
drag, startPoint x: 675, startPoint y: 363, endPoint x: 814, endPoint y: 427, distance: 153.7
click at [814, 426] on div "Janela de atendimento Grade de atendimento Capacidade Transportadoras Veículos …" at bounding box center [671, 321] width 1343 height 643
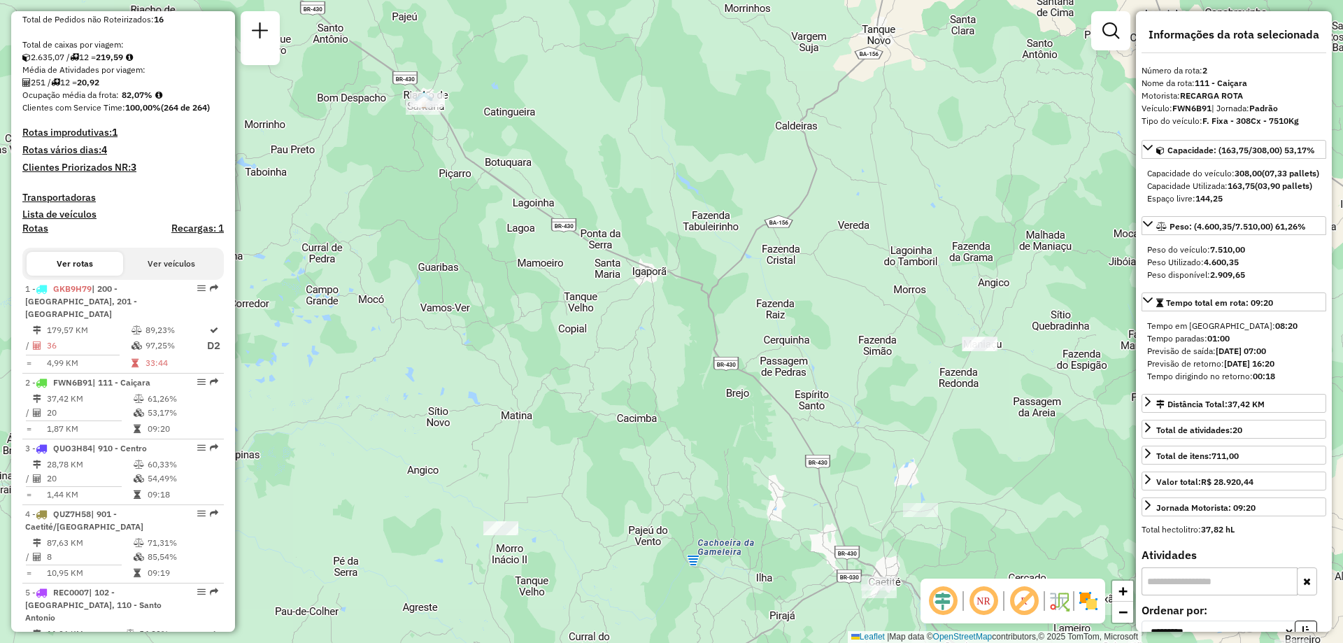
drag, startPoint x: 775, startPoint y: 290, endPoint x: 942, endPoint y: 402, distance: 201.2
click at [942, 402] on div "Janela de atendimento Grade de atendimento Capacidade Transportadoras Veículos …" at bounding box center [671, 321] width 1343 height 643
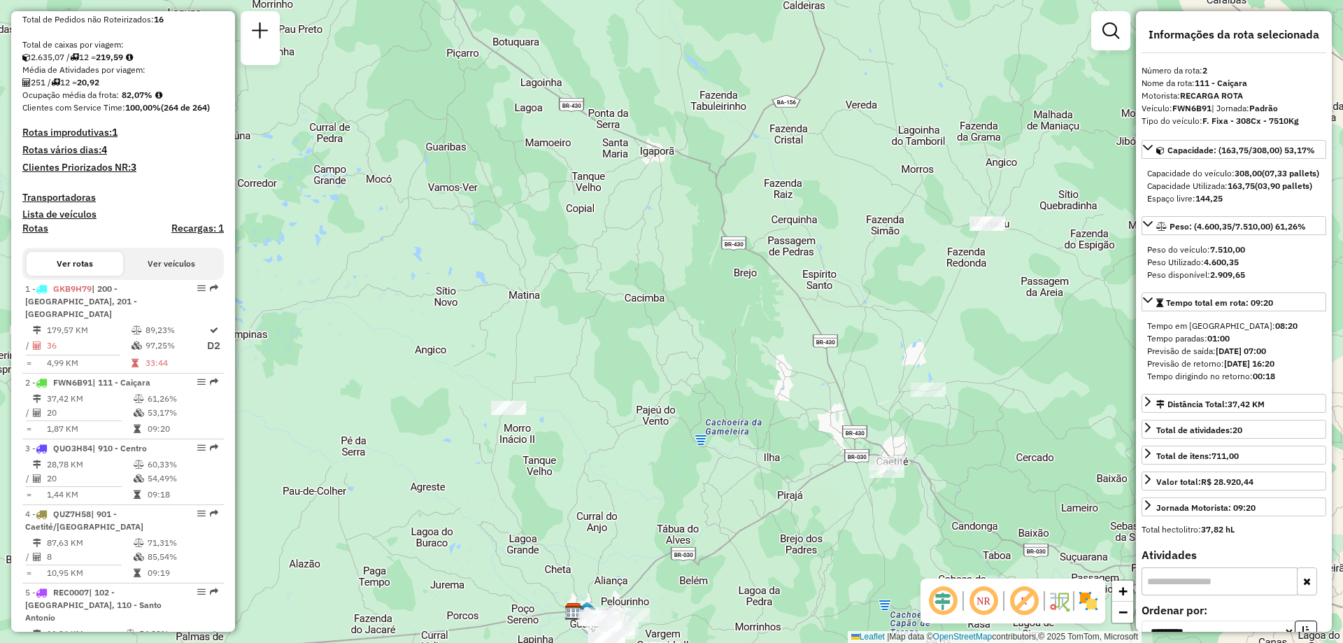
drag, startPoint x: 682, startPoint y: 593, endPoint x: 703, endPoint y: 466, distance: 128.4
click at [703, 466] on div "Janela de atendimento Grade de atendimento Capacidade Transportadoras Veículos …" at bounding box center [671, 321] width 1343 height 643
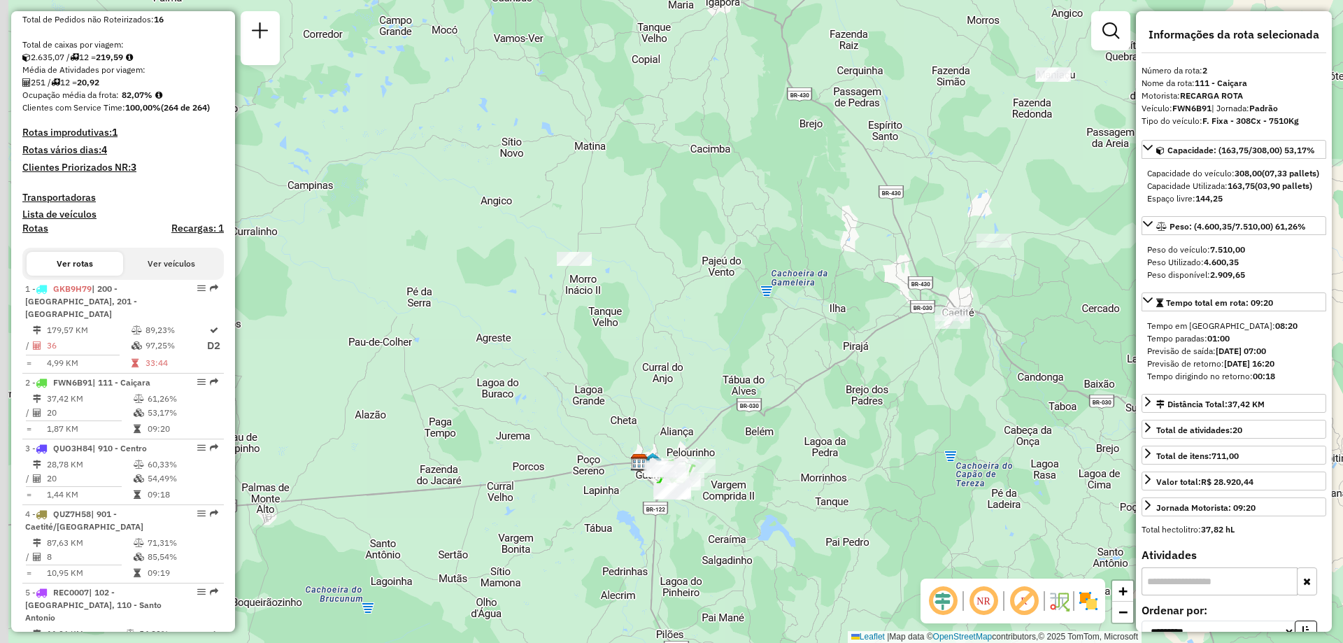
drag, startPoint x: 670, startPoint y: 600, endPoint x: 737, endPoint y: 469, distance: 147.7
click at [737, 469] on div "Janela de atendimento Grade de atendimento Capacidade Transportadoras Veículos …" at bounding box center [671, 321] width 1343 height 643
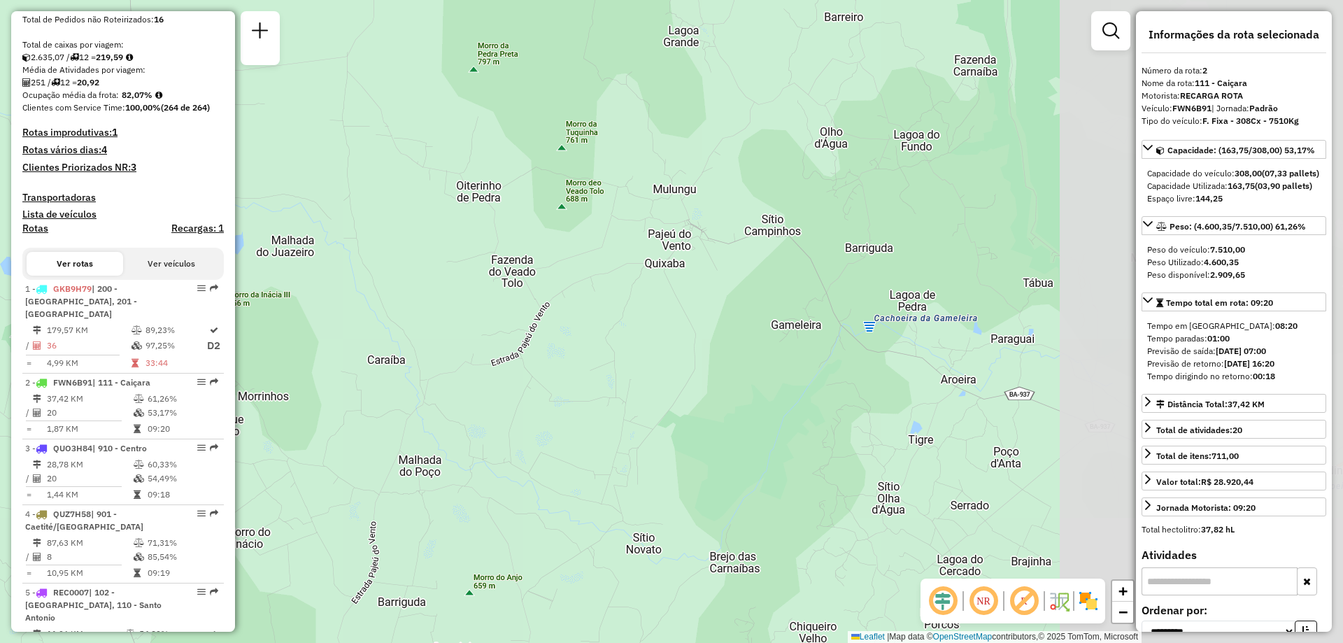
drag, startPoint x: 851, startPoint y: 261, endPoint x: 374, endPoint y: 268, distance: 477.3
click at [375, 264] on div "Janela de atendimento Grade de atendimento Capacidade Transportadoras Veículos …" at bounding box center [671, 321] width 1343 height 643
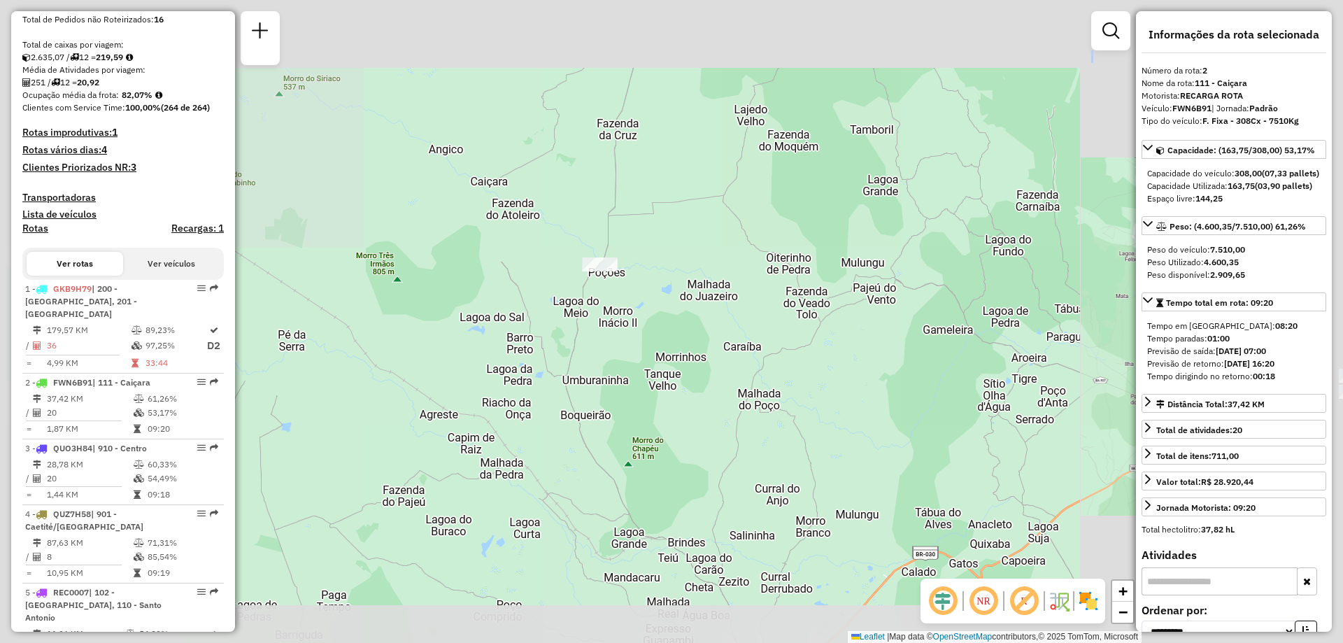
drag, startPoint x: 1001, startPoint y: 337, endPoint x: 538, endPoint y: 246, distance: 471.5
click at [538, 246] on div "Janela de atendimento Grade de atendimento Capacidade Transportadoras Veículos …" at bounding box center [671, 321] width 1343 height 643
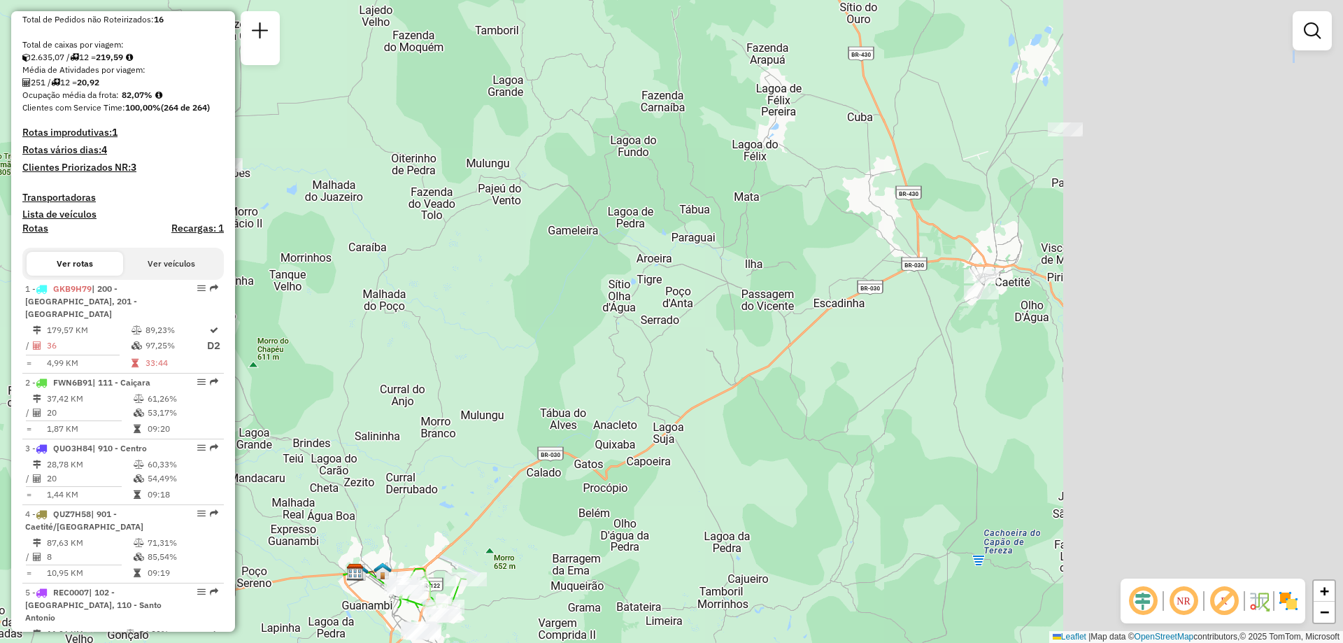
drag, startPoint x: 816, startPoint y: 352, endPoint x: 325, endPoint y: 220, distance: 508.7
click at [325, 220] on div "Janela de atendimento Grade de atendimento Capacidade Transportadoras Veículos …" at bounding box center [671, 321] width 1343 height 643
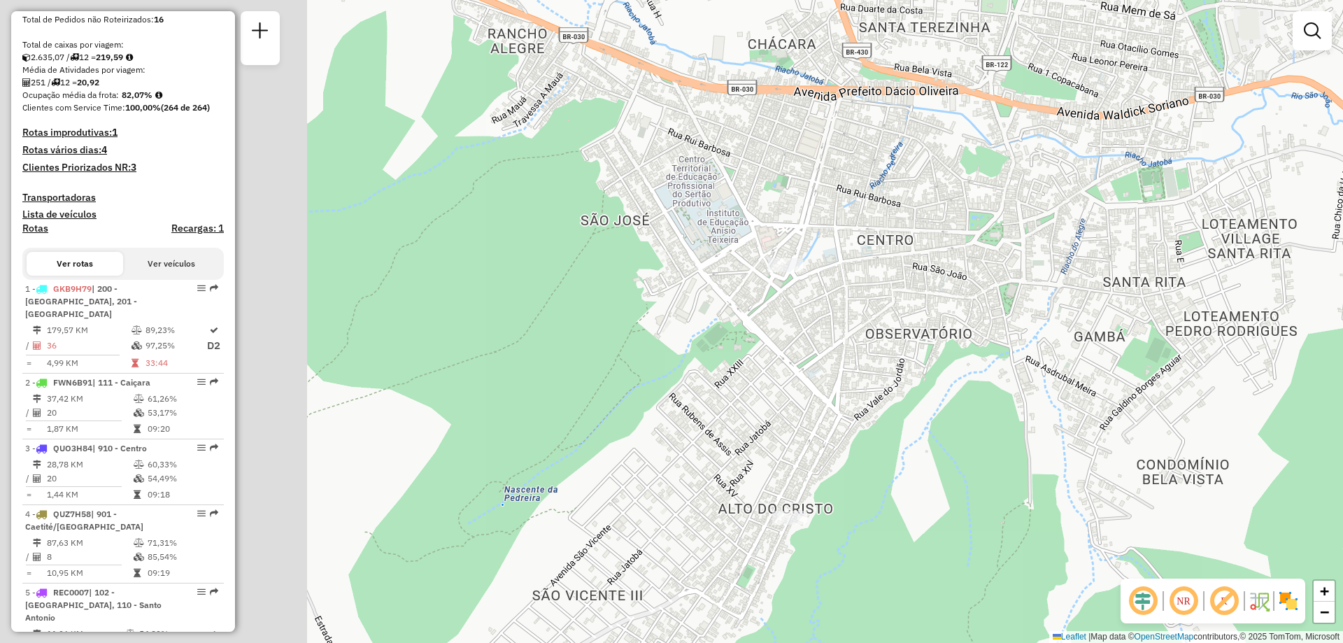
drag, startPoint x: 771, startPoint y: 288, endPoint x: 1007, endPoint y: 261, distance: 237.4
click at [982, 260] on div "Janela de atendimento Grade de atendimento Capacidade Transportadoras Veículos …" at bounding box center [671, 321] width 1343 height 643
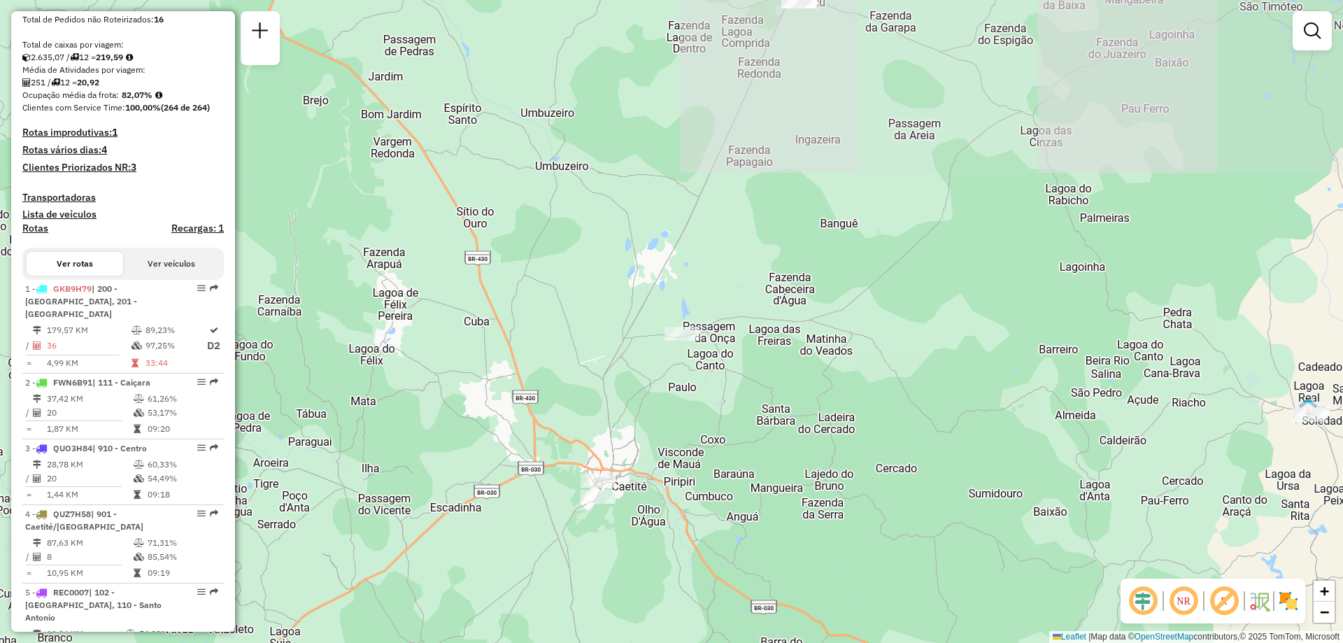
drag, startPoint x: 448, startPoint y: 555, endPoint x: 963, endPoint y: 258, distance: 594.3
click at [949, 267] on div "Janela de atendimento Grade de atendimento Capacidade Transportadoras Veículos …" at bounding box center [671, 321] width 1343 height 643
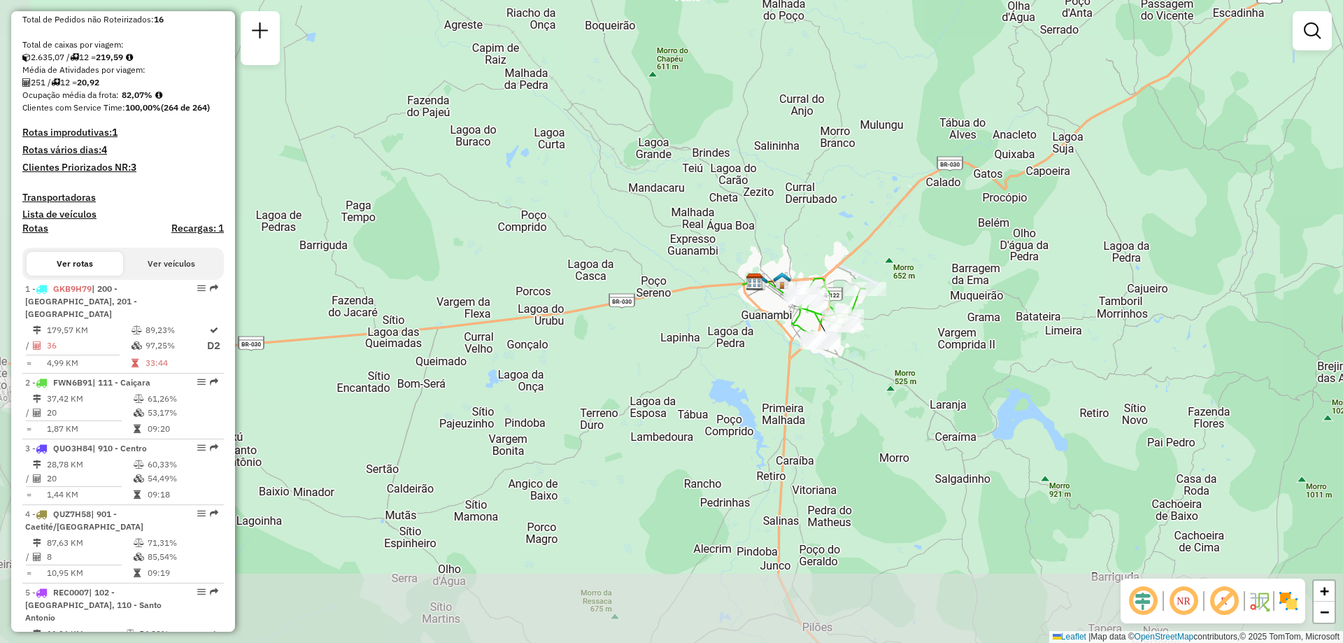
drag, startPoint x: 675, startPoint y: 459, endPoint x: 732, endPoint y: 327, distance: 143.2
click at [732, 327] on div "Janela de atendimento Grade de atendimento Capacidade Transportadoras Veículos …" at bounding box center [671, 321] width 1343 height 643
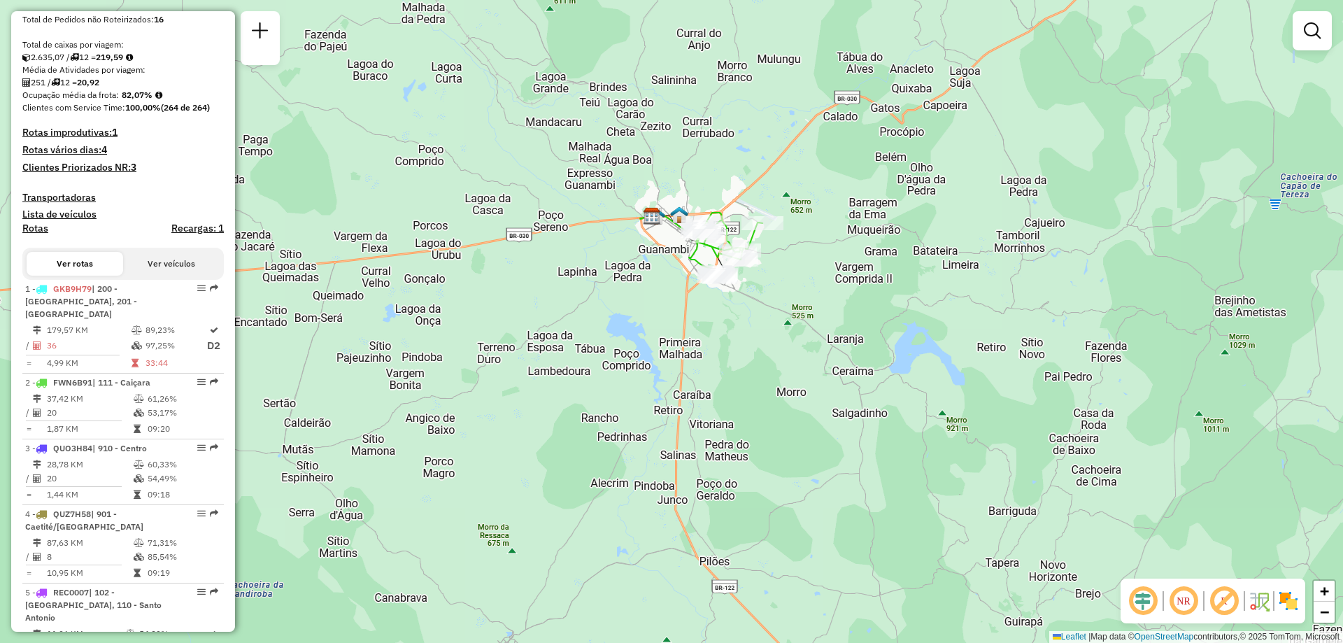
drag, startPoint x: 966, startPoint y: 311, endPoint x: 815, endPoint y: 305, distance: 151.3
click at [815, 305] on div "Janela de atendimento Grade de atendimento Capacidade Transportadoras Veículos …" at bounding box center [671, 321] width 1343 height 643
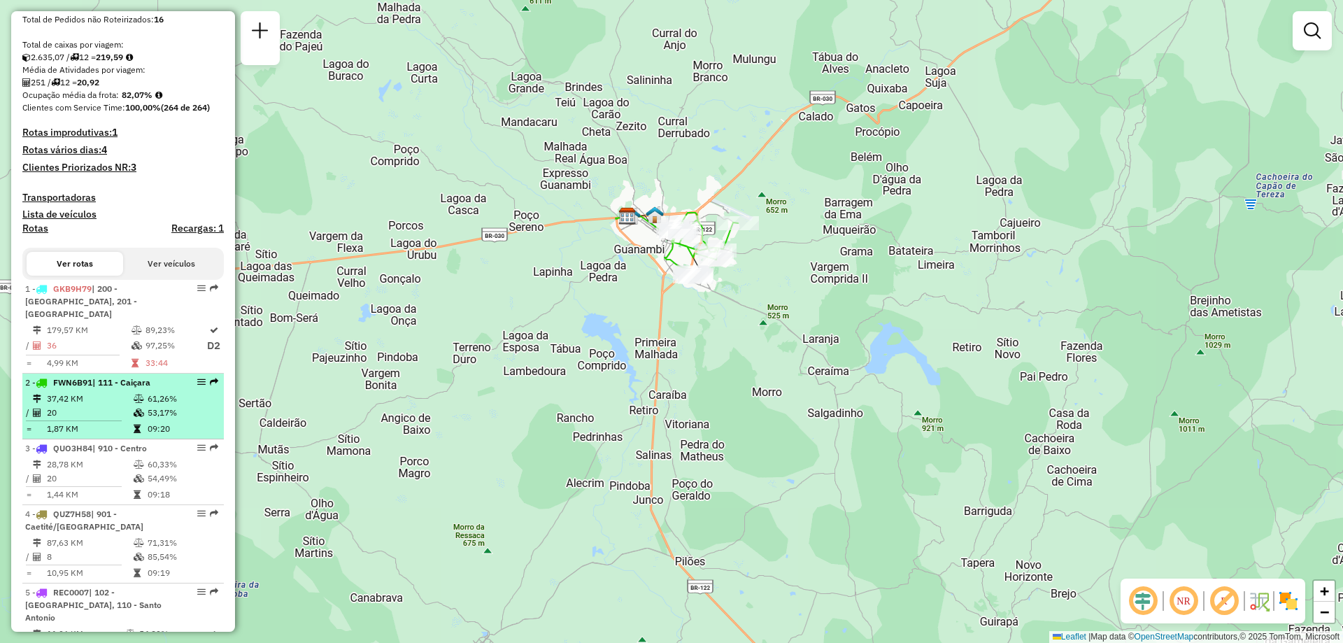
click at [120, 419] on td "20" at bounding box center [89, 413] width 87 height 14
select select "**********"
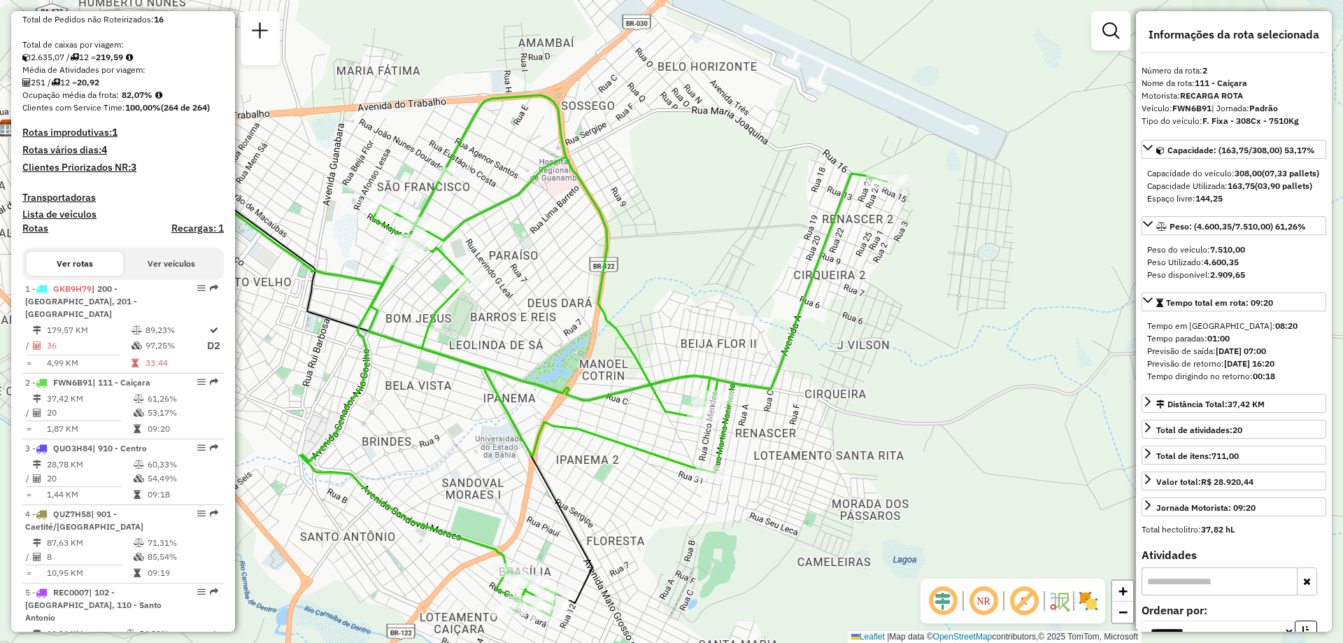
drag, startPoint x: 712, startPoint y: 297, endPoint x: 440, endPoint y: 330, distance: 274.3
click at [440, 330] on div "Janela de atendimento Grade de atendimento Capacidade Transportadoras Veículos …" at bounding box center [671, 321] width 1343 height 643
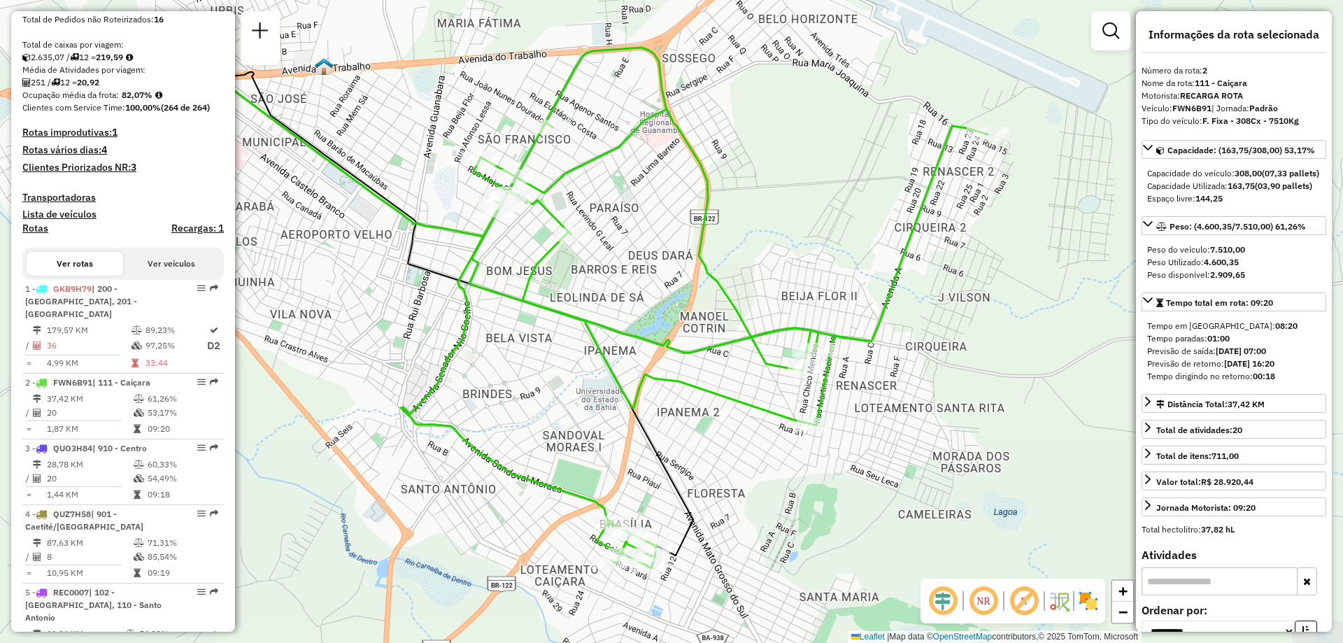
drag, startPoint x: 440, startPoint y: 330, endPoint x: 541, endPoint y: 283, distance: 111.4
click at [541, 283] on div "Janela de atendimento Grade de atendimento Capacidade Transportadoras Veículos …" at bounding box center [671, 321] width 1343 height 643
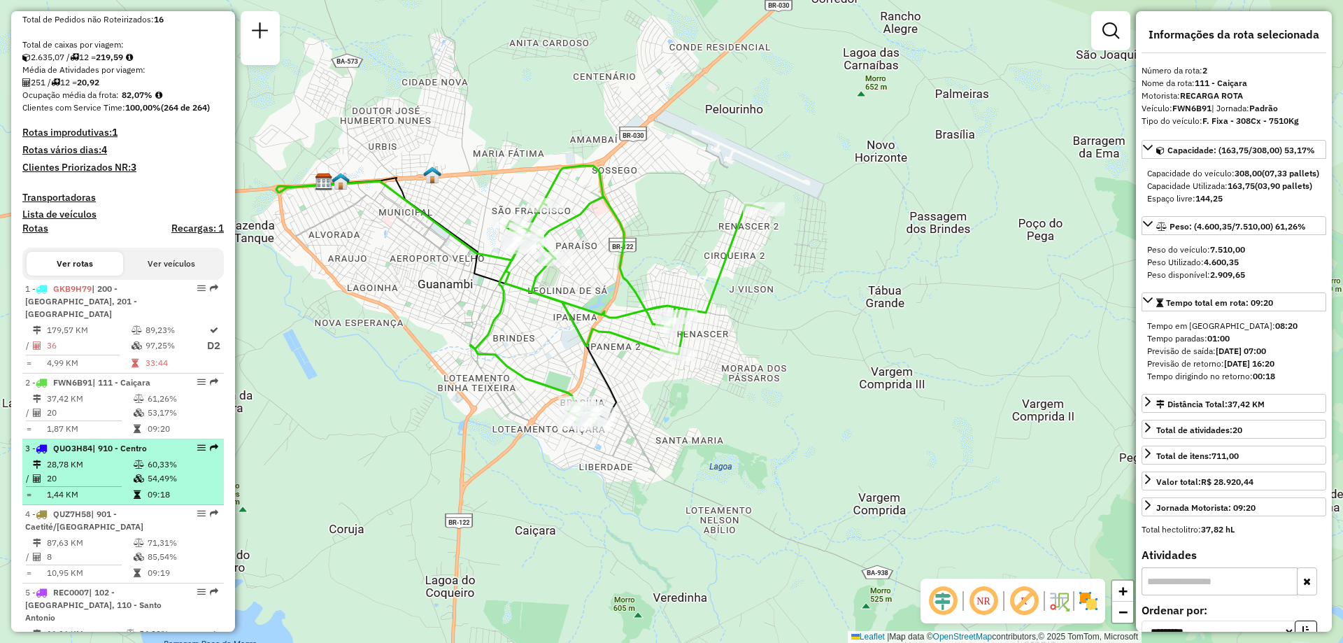
click at [115, 466] on td "28,78 KM" at bounding box center [89, 465] width 87 height 14
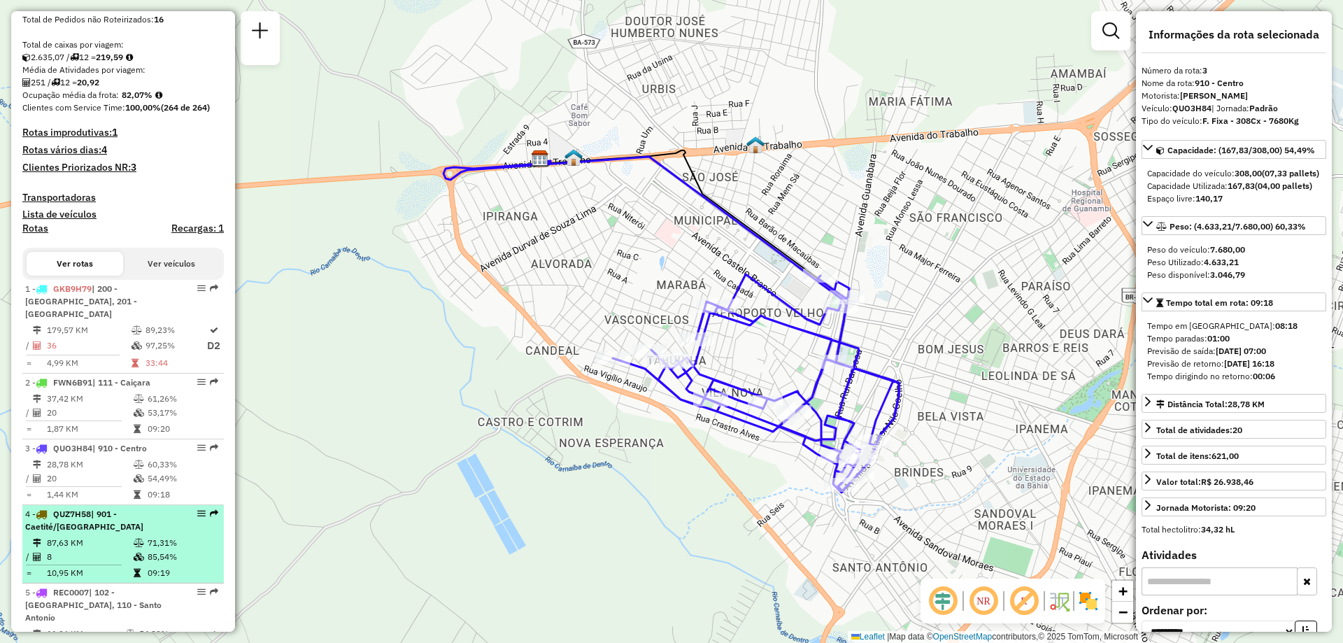
click at [135, 554] on icon at bounding box center [139, 557] width 10 height 8
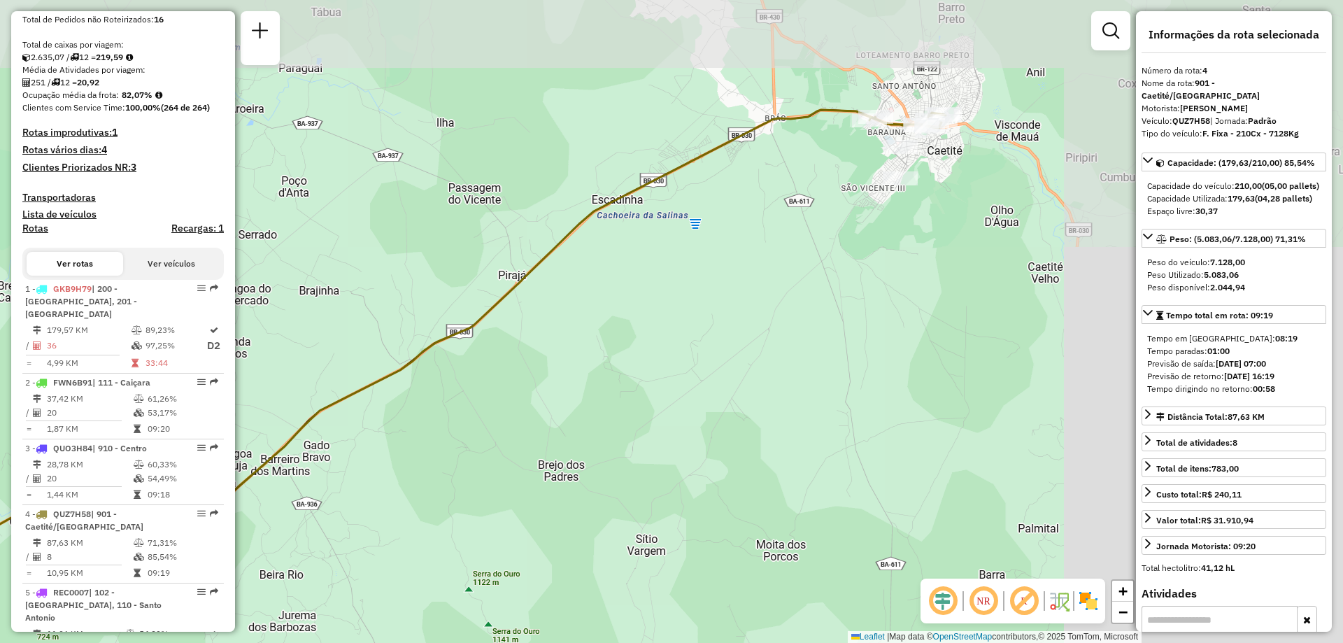
drag, startPoint x: 747, startPoint y: 308, endPoint x: 356, endPoint y: 414, distance: 405.2
click at [357, 414] on div "Janela de atendimento Grade de atendimento Capacidade Transportadoras Veículos …" at bounding box center [671, 321] width 1343 height 643
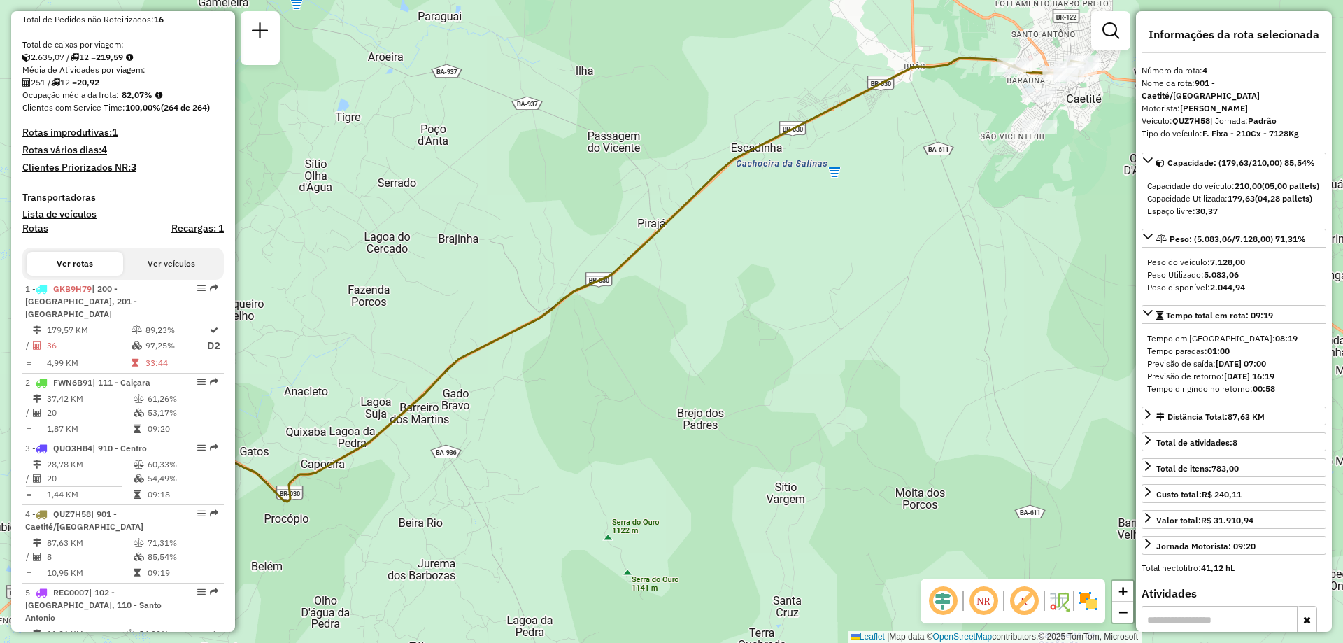
drag, startPoint x: 274, startPoint y: 430, endPoint x: 458, endPoint y: 352, distance: 199.1
click at [457, 352] on div "Janela de atendimento Grade de atendimento Capacidade Transportadoras Veículos …" at bounding box center [671, 321] width 1343 height 643
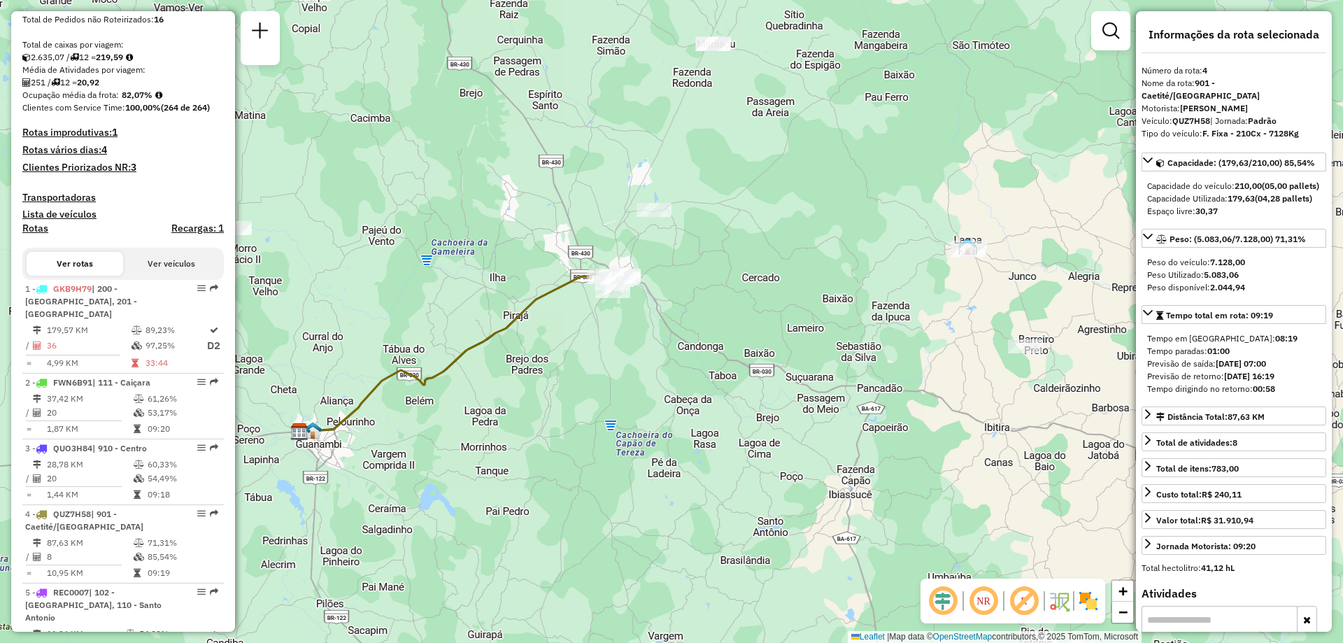
drag, startPoint x: 458, startPoint y: 352, endPoint x: 521, endPoint y: 322, distance: 69.8
click at [521, 322] on icon at bounding box center [450, 353] width 313 height 159
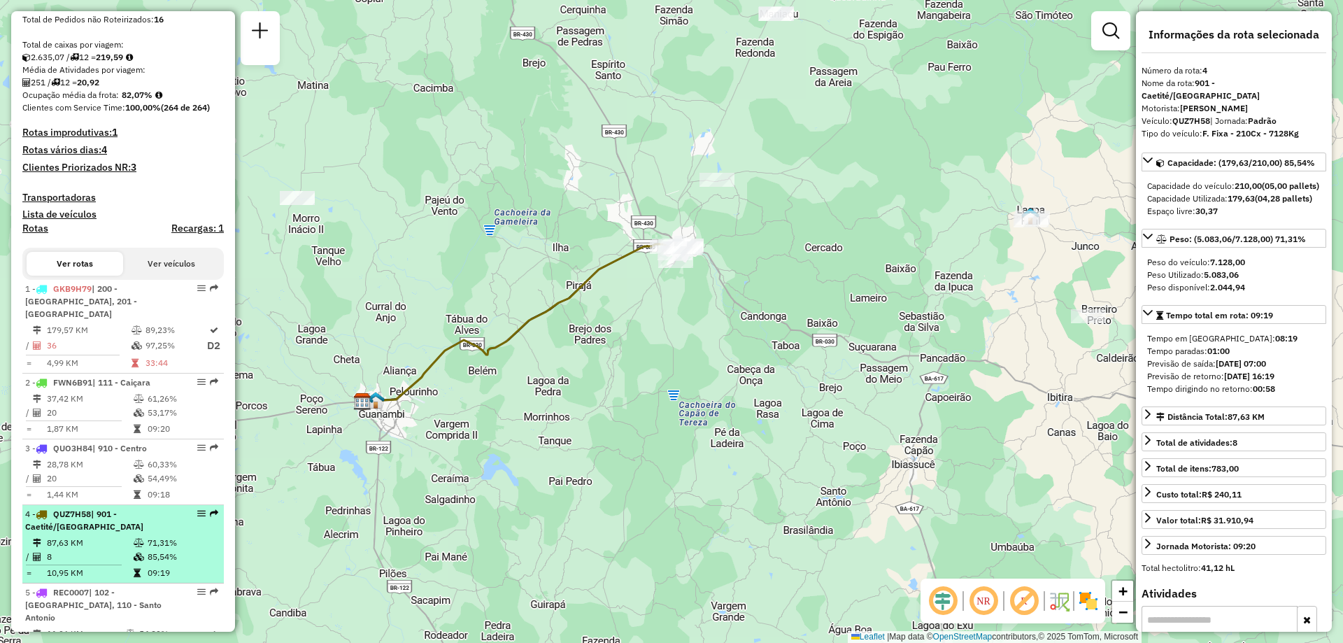
scroll to position [420, 0]
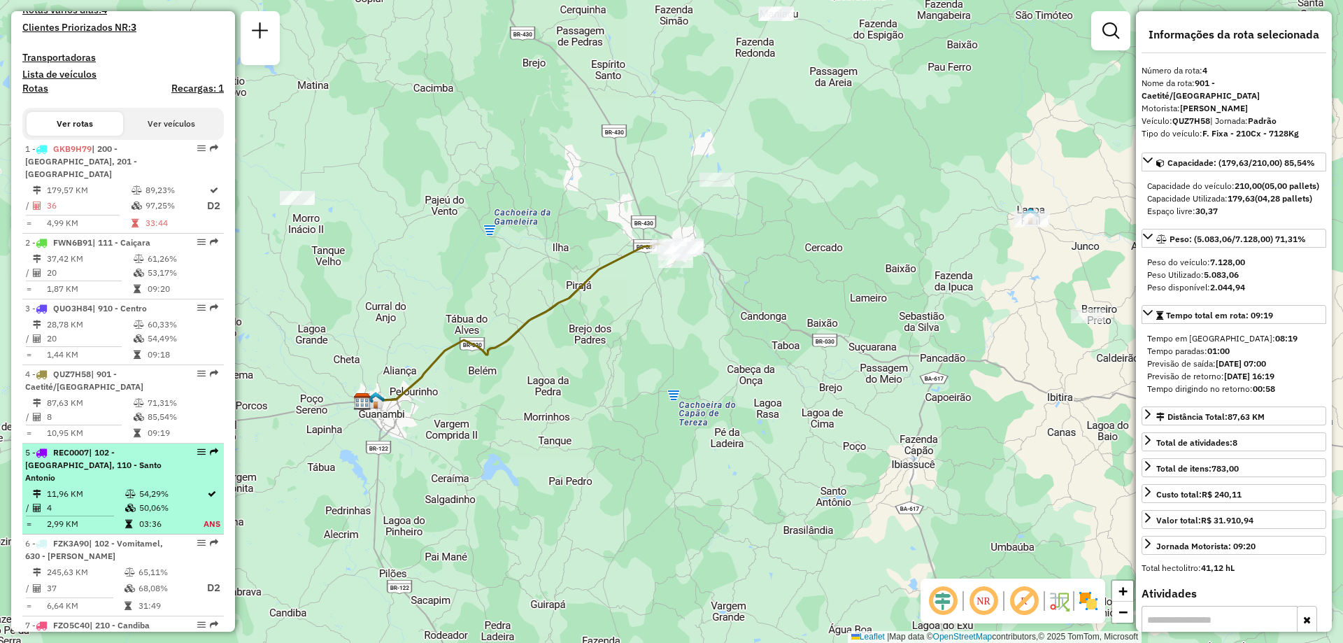
click at [139, 502] on td "50,06%" at bounding box center [171, 508] width 64 height 14
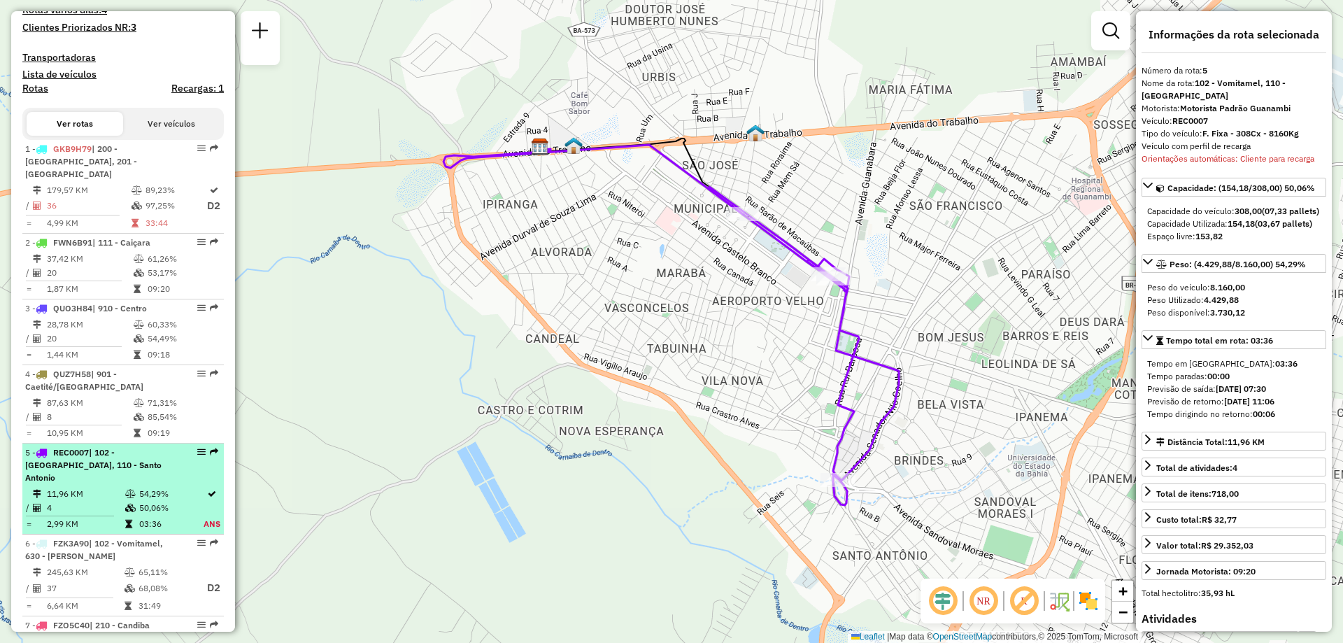
scroll to position [490, 0]
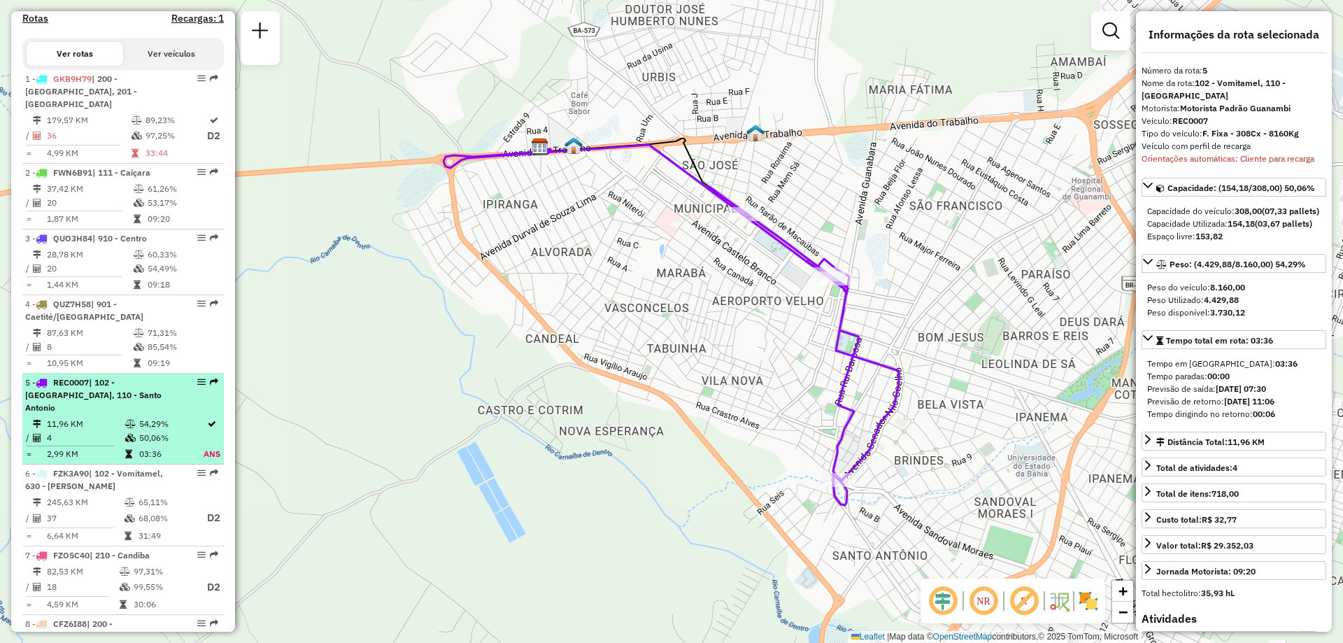
click at [139, 509] on td "68,08%" at bounding box center [166, 517] width 56 height 17
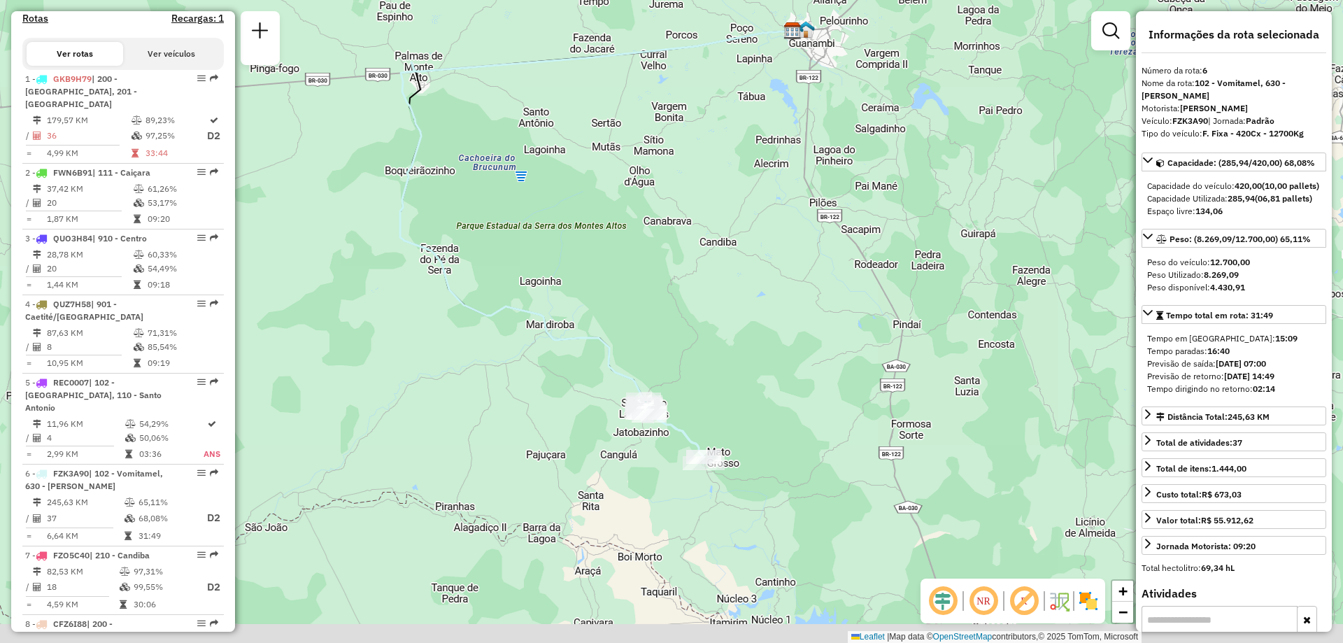
drag, startPoint x: 750, startPoint y: 424, endPoint x: 679, endPoint y: 349, distance: 103.0
click at [679, 349] on div "Janela de atendimento Grade de atendimento Capacidade Transportadoras Veículos …" at bounding box center [671, 321] width 1343 height 643
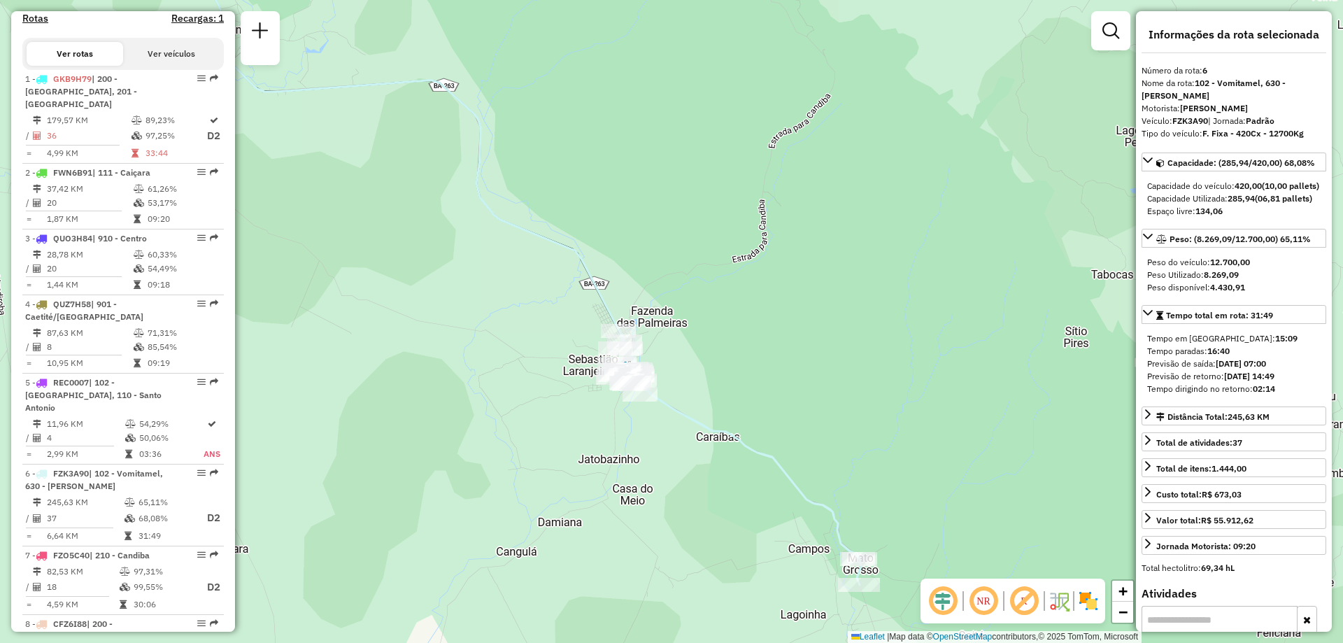
drag, startPoint x: 781, startPoint y: 352, endPoint x: 699, endPoint y: 308, distance: 93.0
click at [723, 320] on div "Janela de atendimento Grade de atendimento Capacidade Transportadoras Veículos …" at bounding box center [671, 321] width 1343 height 643
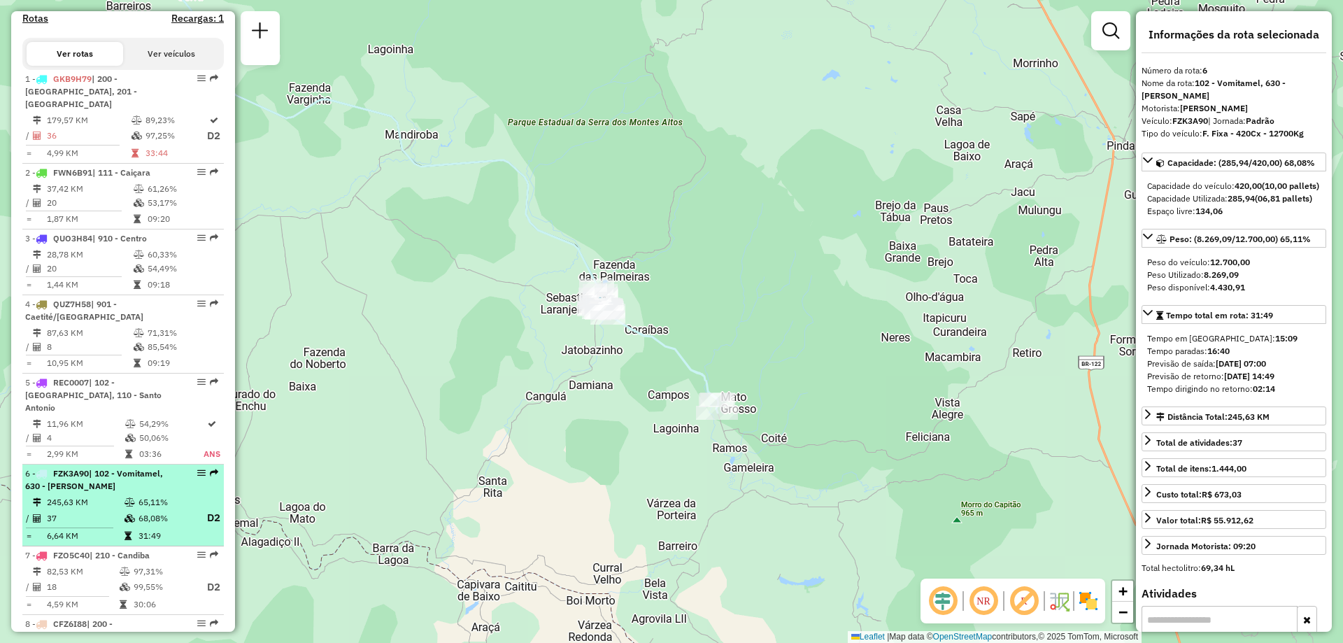
scroll to position [630, 0]
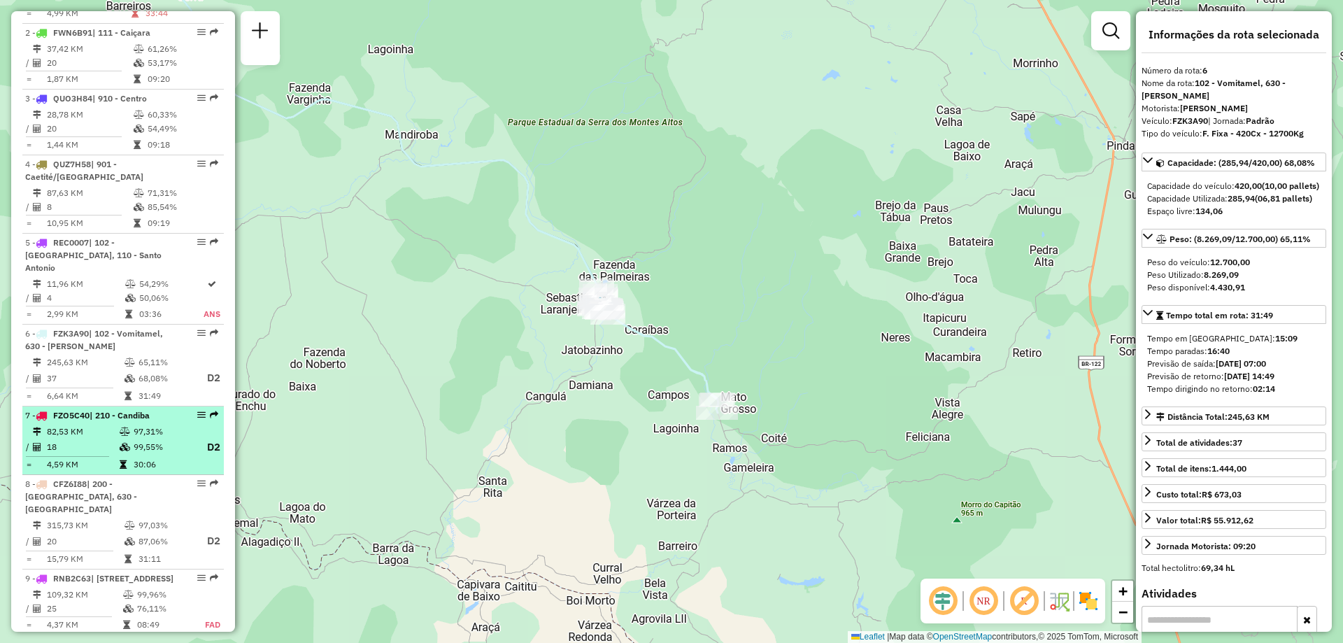
click at [137, 444] on table "82,53 KM 97,31% / 18 99,55% D2 = 4,59 KM 30:06" at bounding box center [123, 449] width 196 height 48
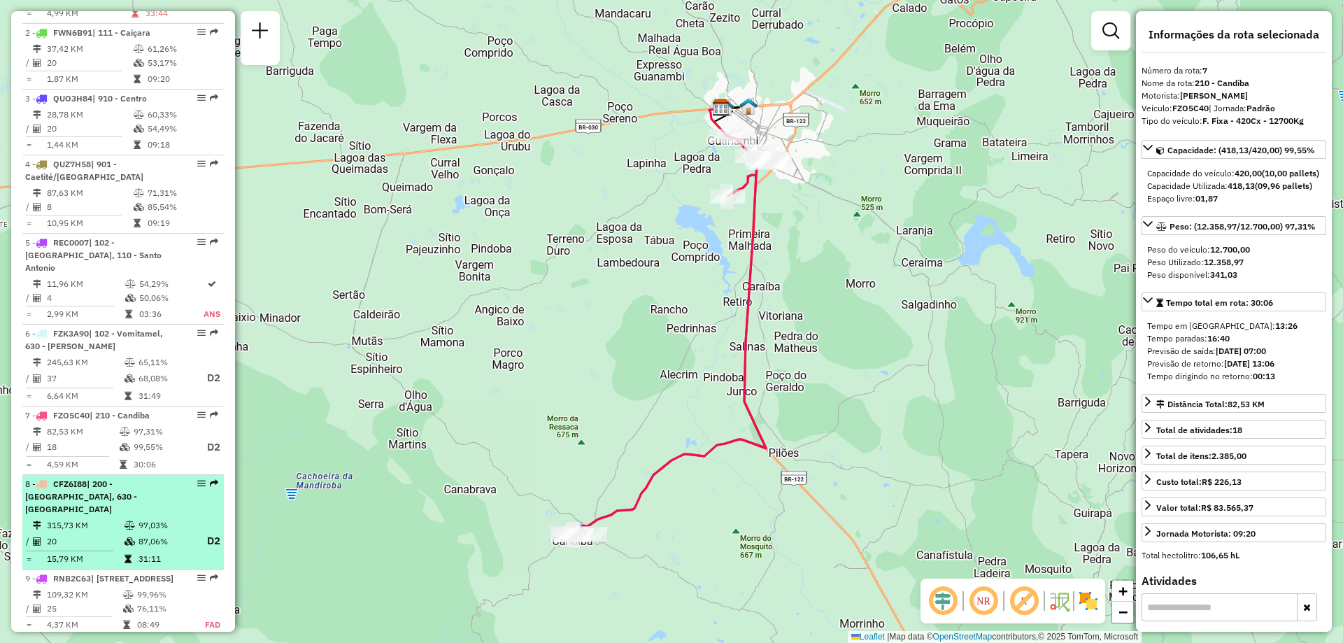
click at [130, 521] on icon at bounding box center [130, 525] width 10 height 8
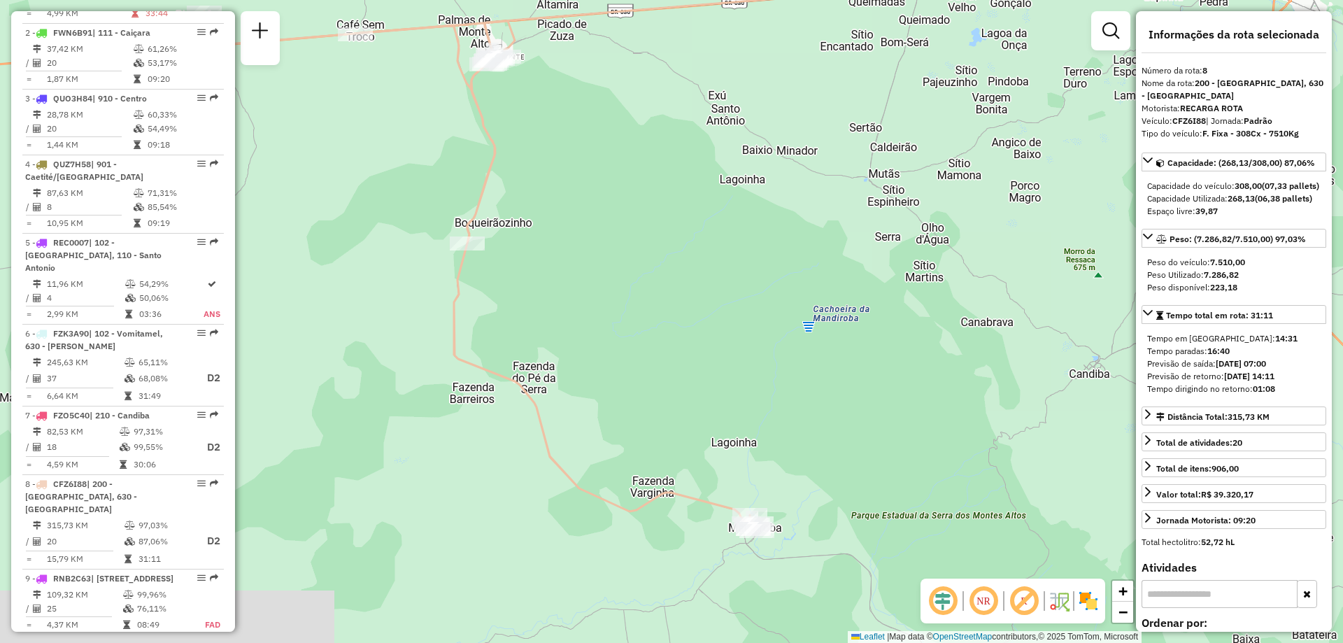
drag, startPoint x: 556, startPoint y: 565, endPoint x: 617, endPoint y: 474, distance: 109.5
click at [617, 474] on div "Janela de atendimento Grade de atendimento Capacidade Transportadoras Veículos …" at bounding box center [671, 321] width 1343 height 643
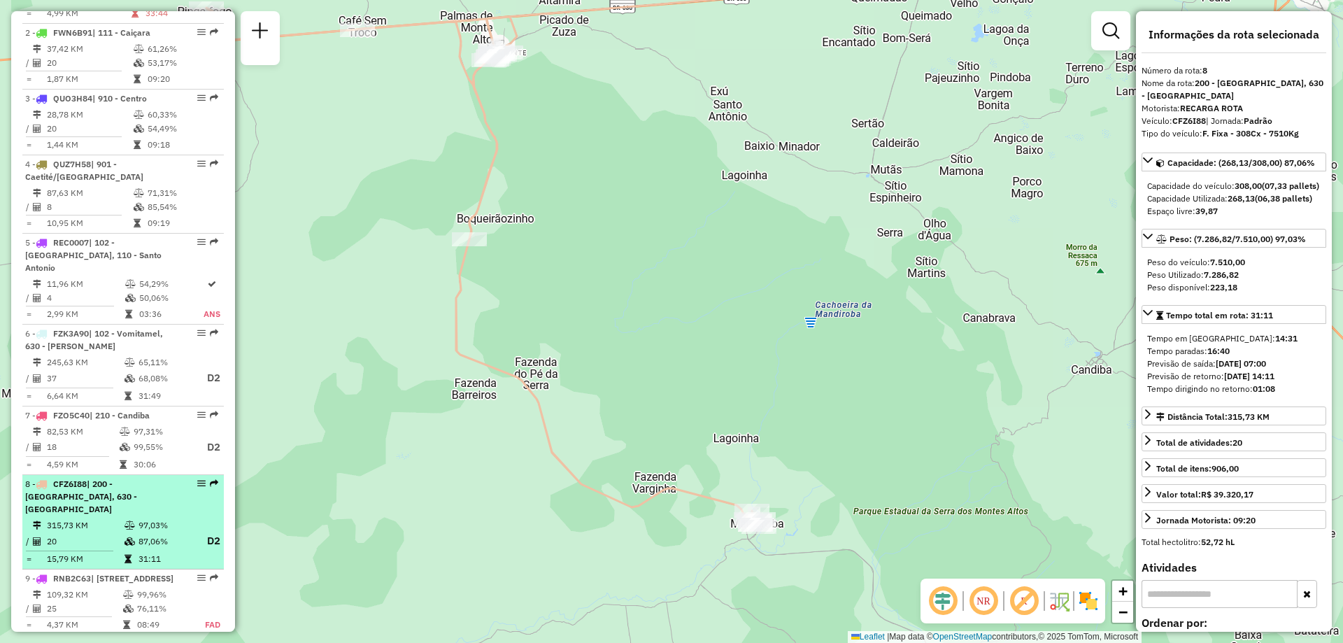
scroll to position [770, 0]
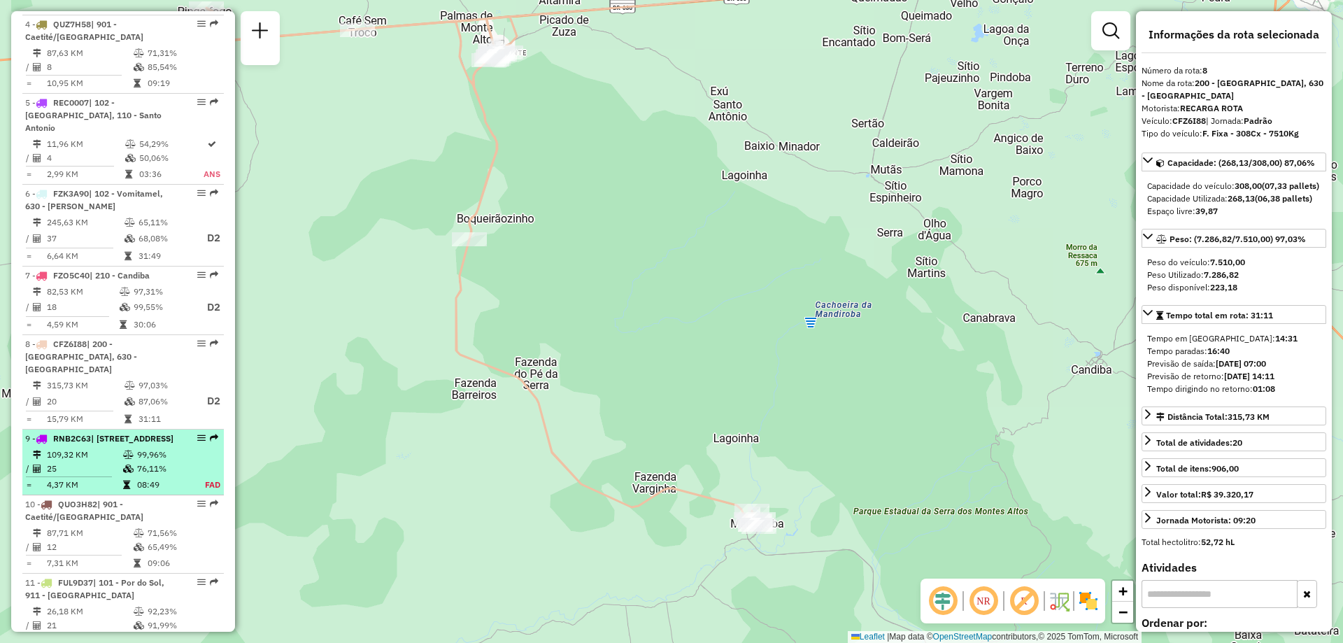
click at [128, 467] on icon at bounding box center [128, 469] width 10 height 8
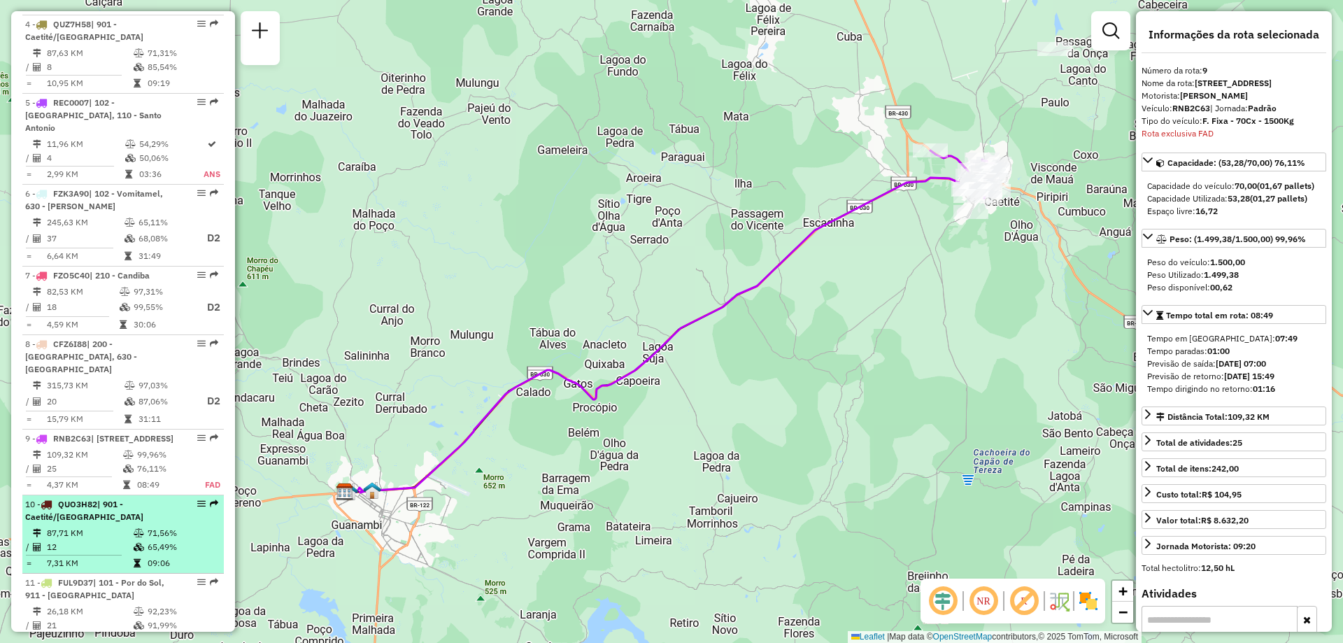
click at [111, 538] on td "87,71 KM" at bounding box center [89, 533] width 87 height 14
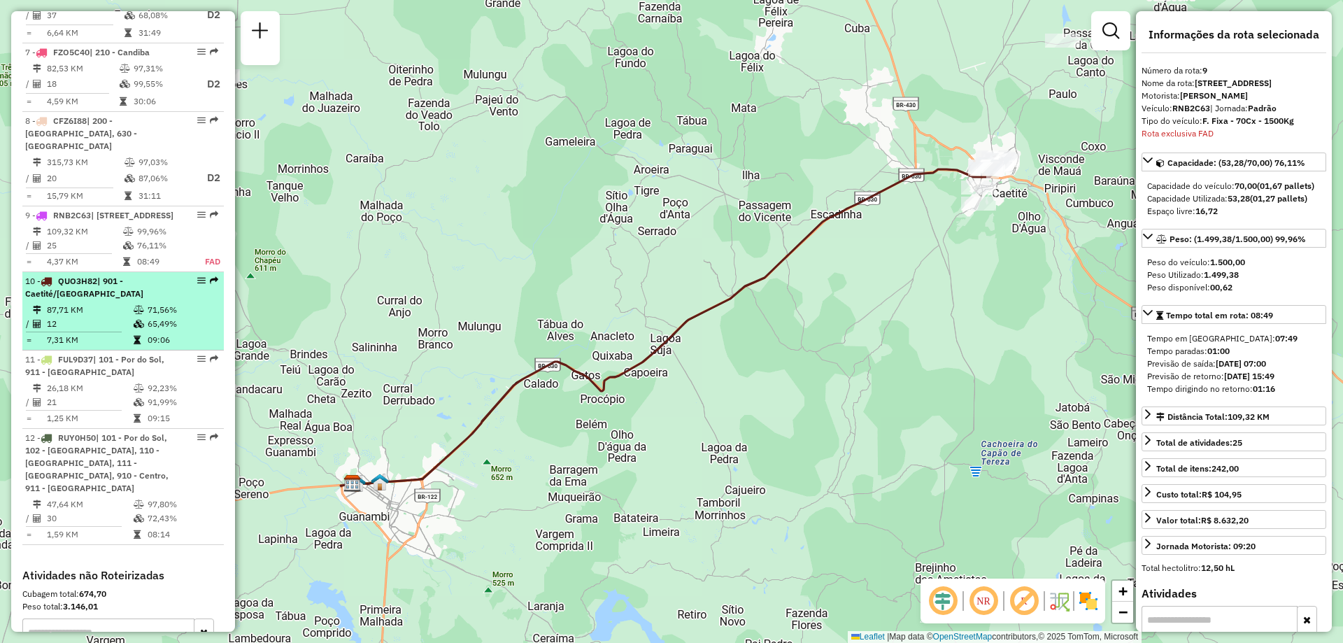
scroll to position [1176, 0]
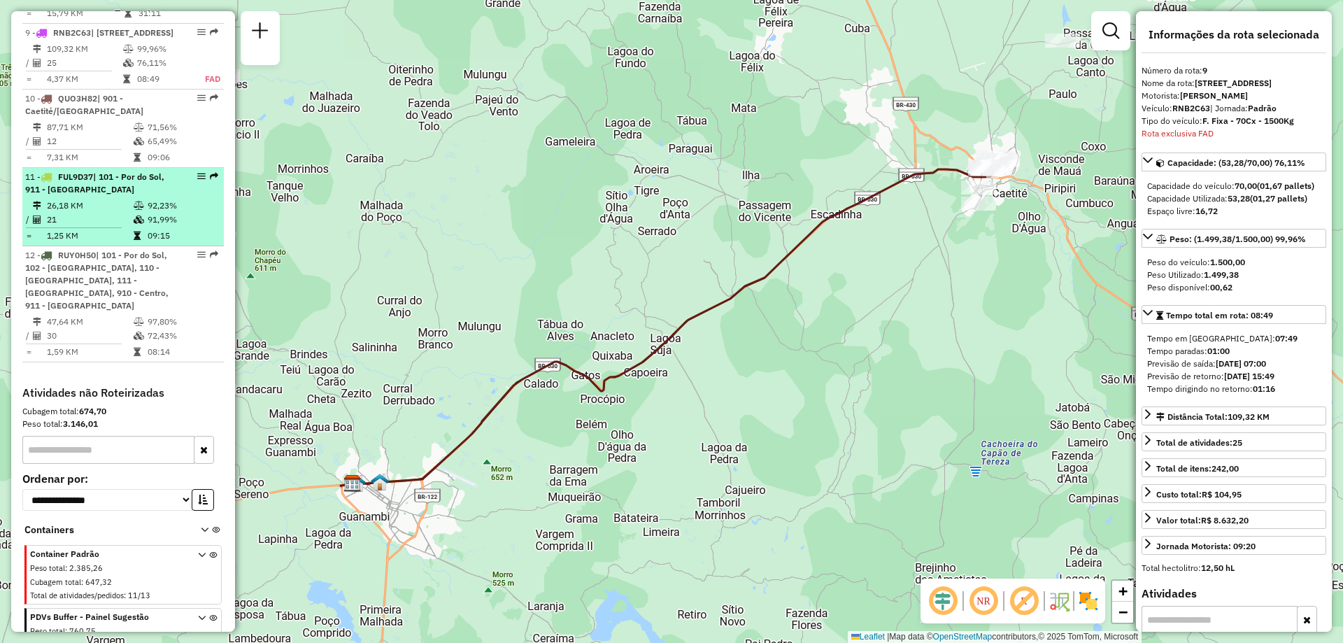
click at [113, 220] on td "21" at bounding box center [89, 220] width 87 height 14
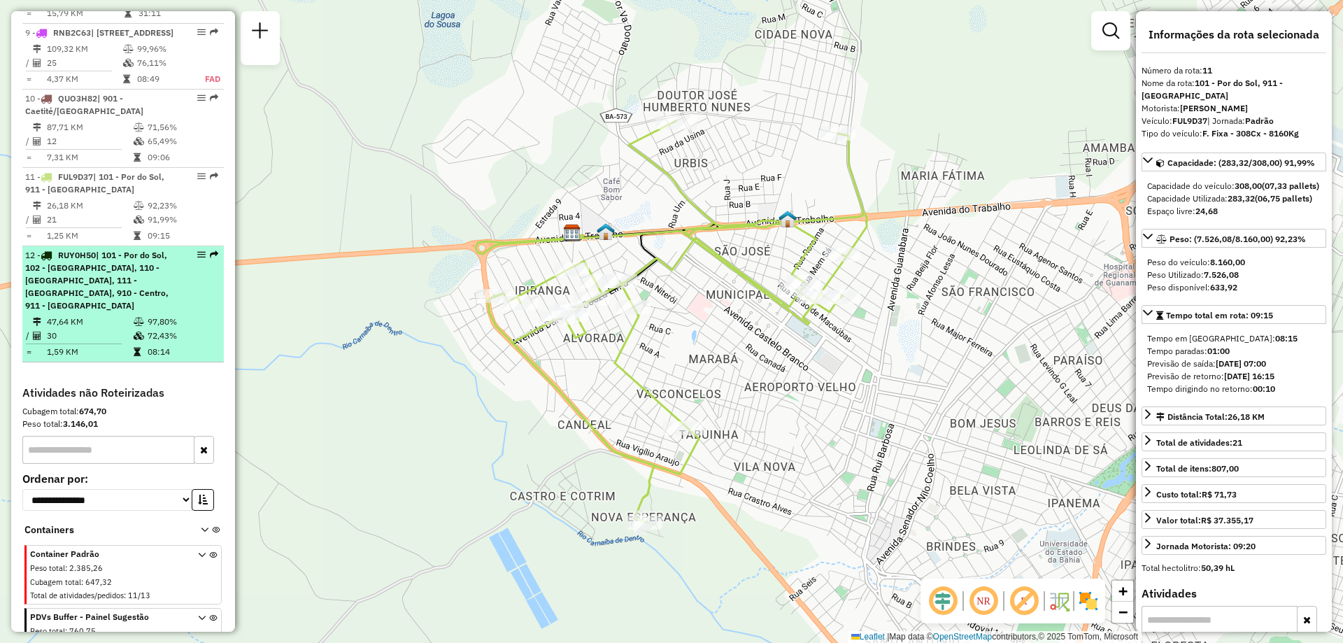
click at [101, 273] on div "12 - RUY0H50 | 101 - Por do Sol, 102 - Vomitamel, 110 - Santo Antonio, 111 - Ca…" at bounding box center [99, 280] width 148 height 63
